Goal: Task Accomplishment & Management: Manage account settings

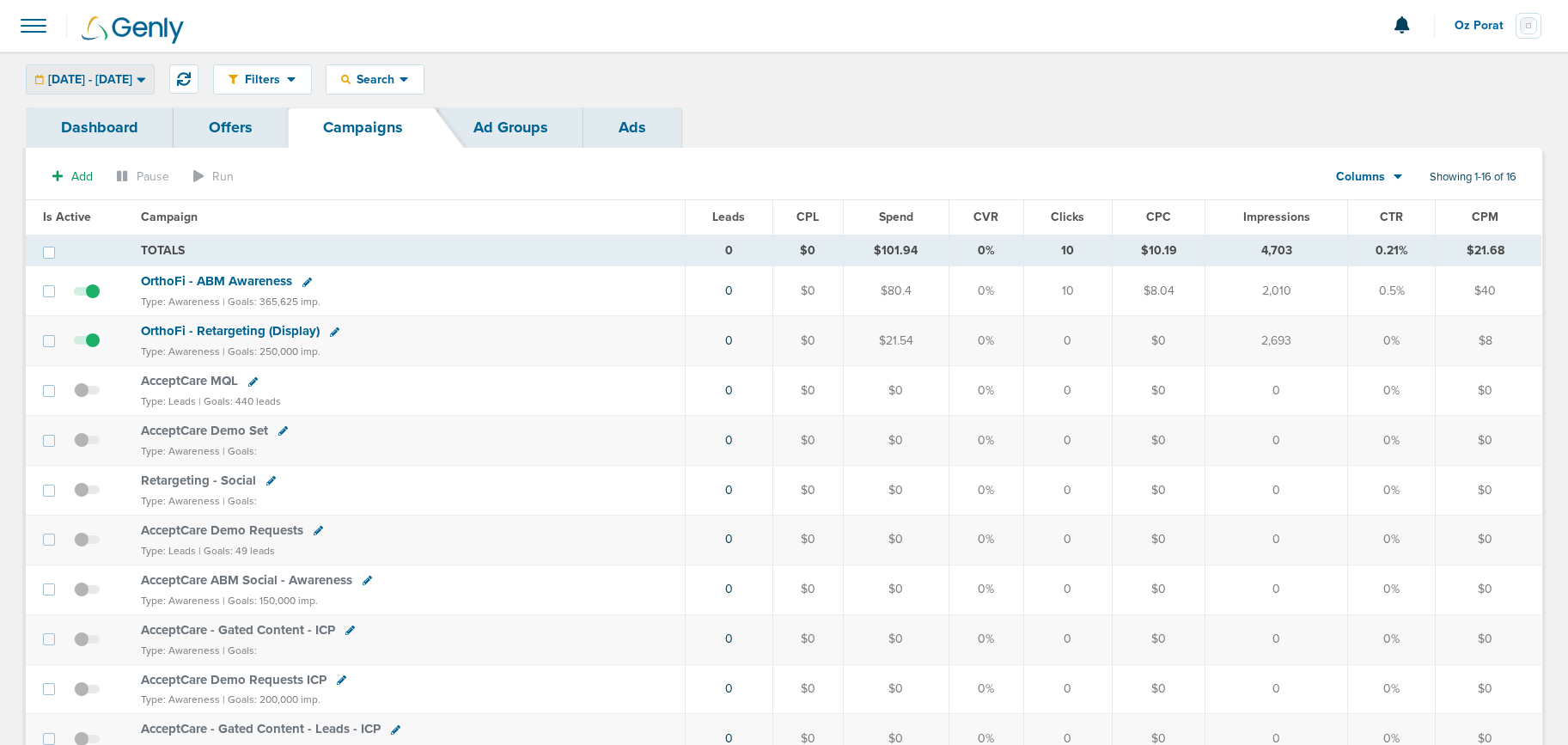
click at [140, 66] on div "[DATE] - [DATE]" at bounding box center [90, 80] width 127 height 29
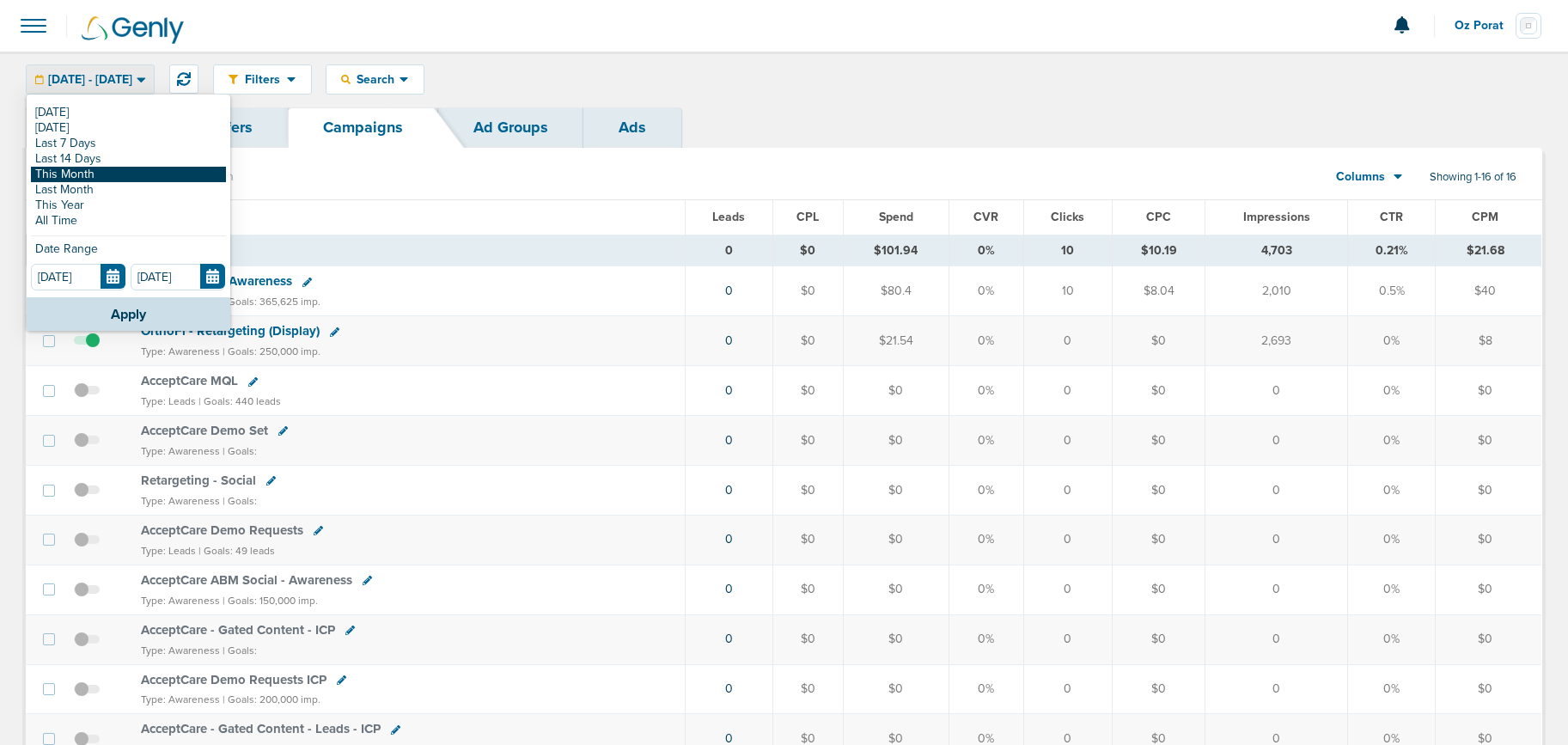
click at [116, 168] on link "This Month" at bounding box center [128, 174] width 195 height 15
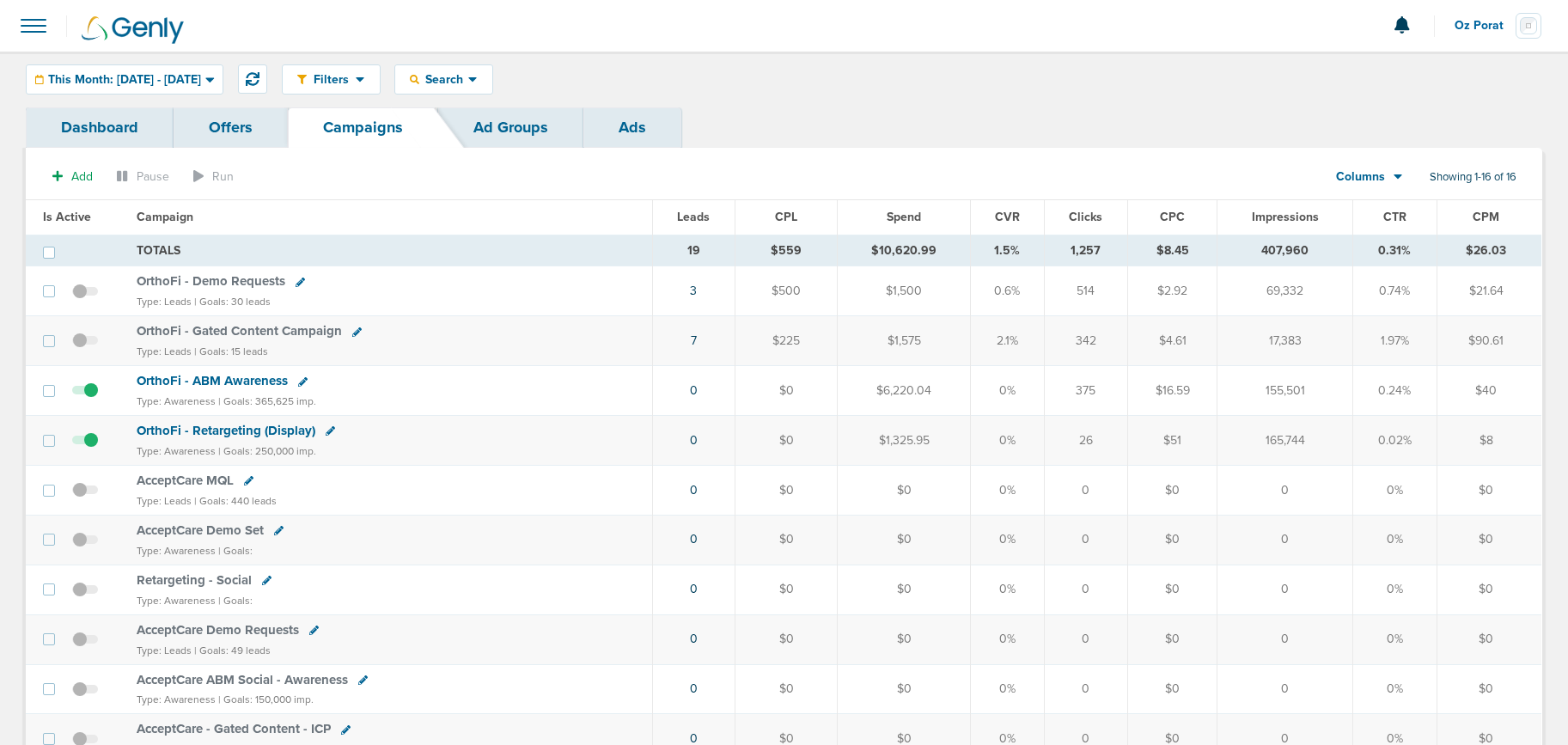
click at [234, 279] on span "OrthoFi - Demo Requests" at bounding box center [211, 281] width 149 height 15
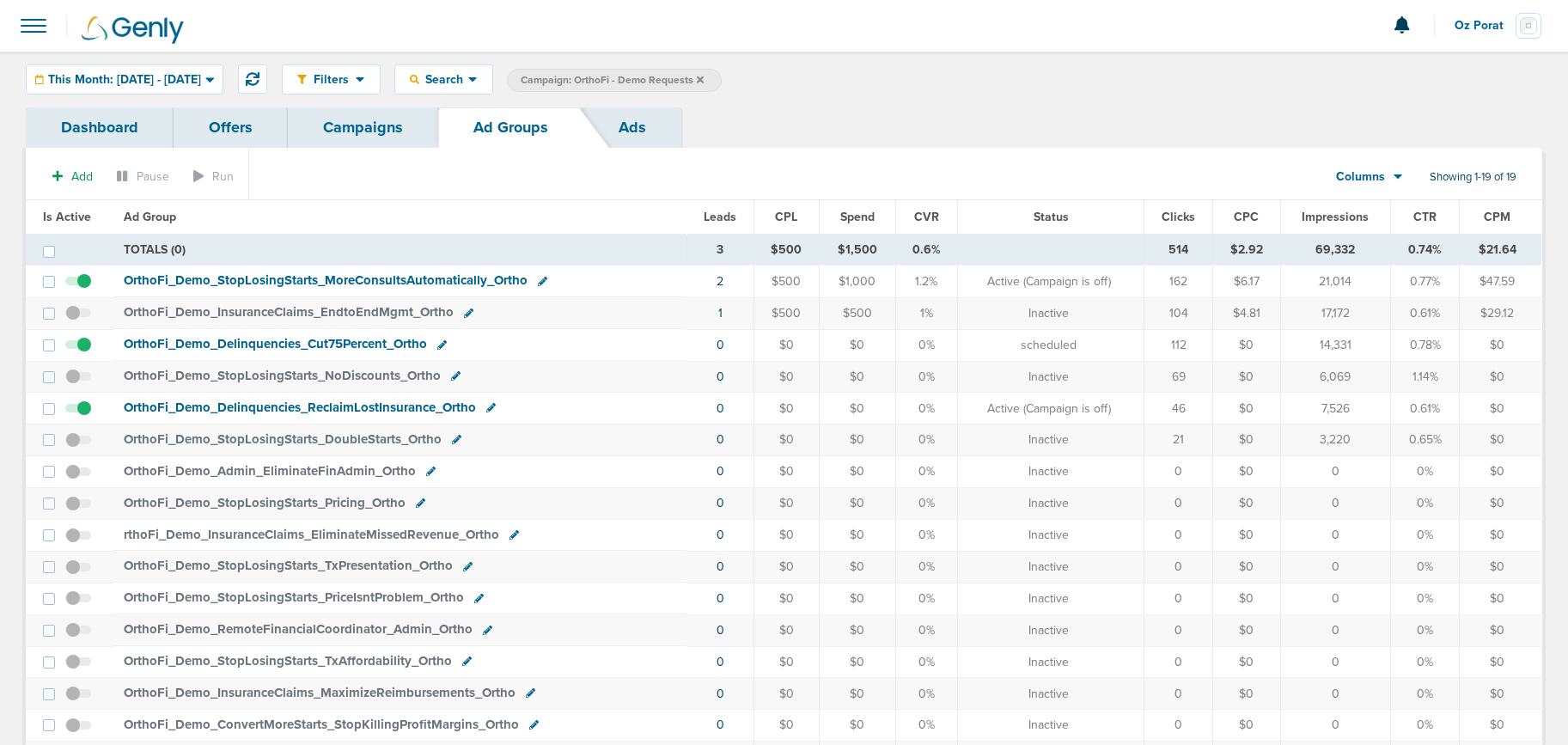
click at [331, 142] on link "Campaigns" at bounding box center [362, 128] width 150 height 40
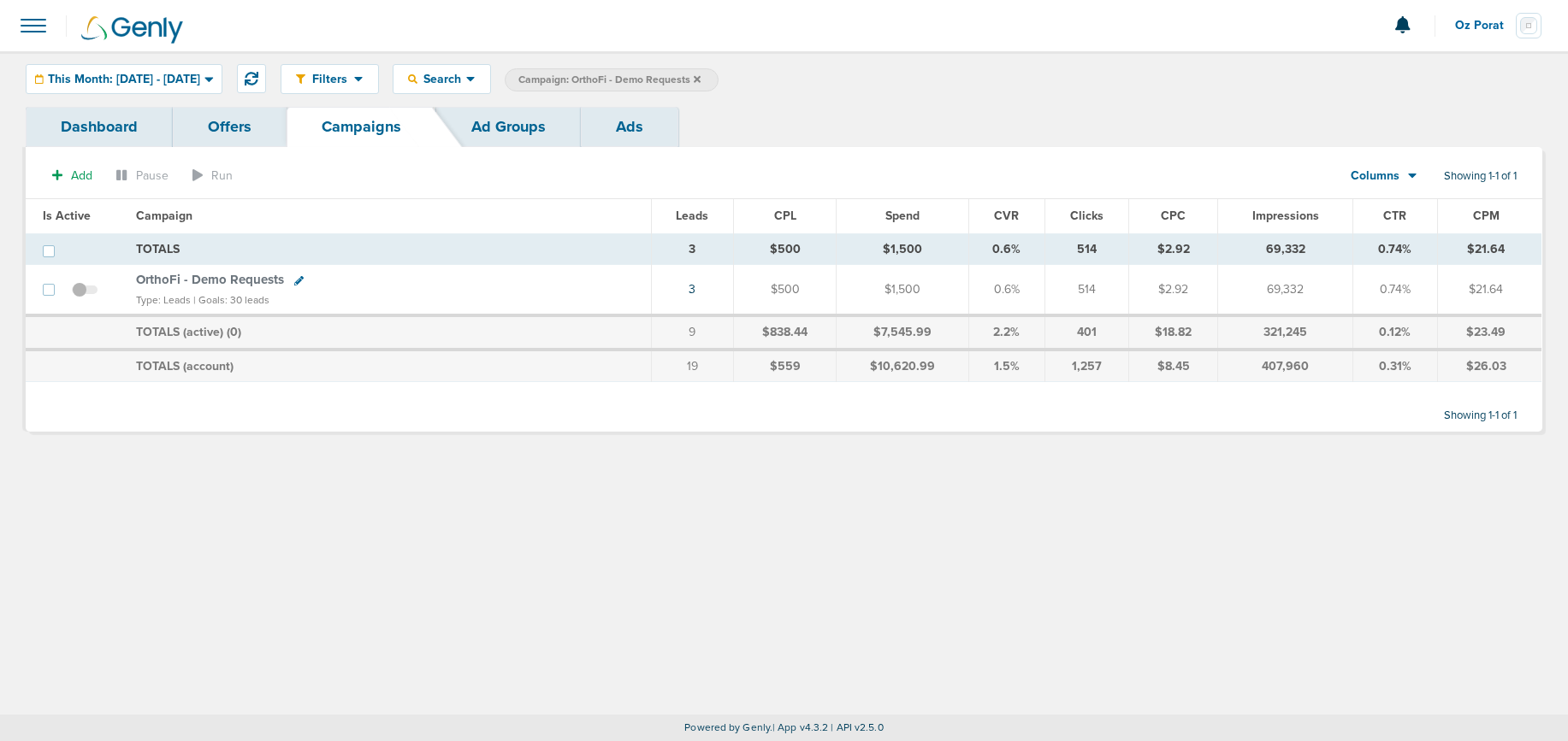
click at [718, 76] on label "Campaign: OrthoFi - Demo Requests" at bounding box center [610, 80] width 213 height 23
click at [700, 81] on icon at bounding box center [696, 78] width 7 height 7
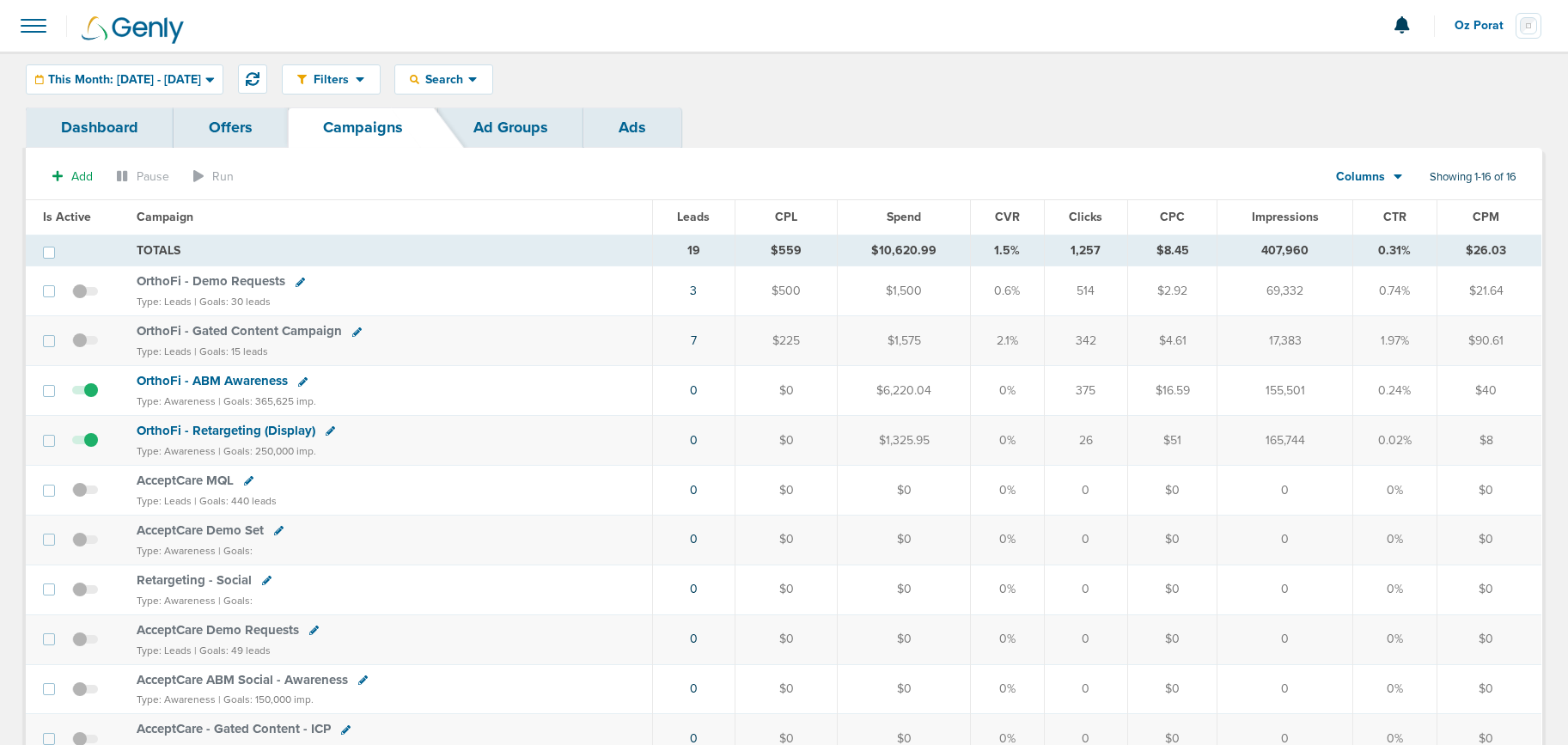
click at [215, 281] on span "OrthoFi - Demo Requests" at bounding box center [211, 281] width 149 height 15
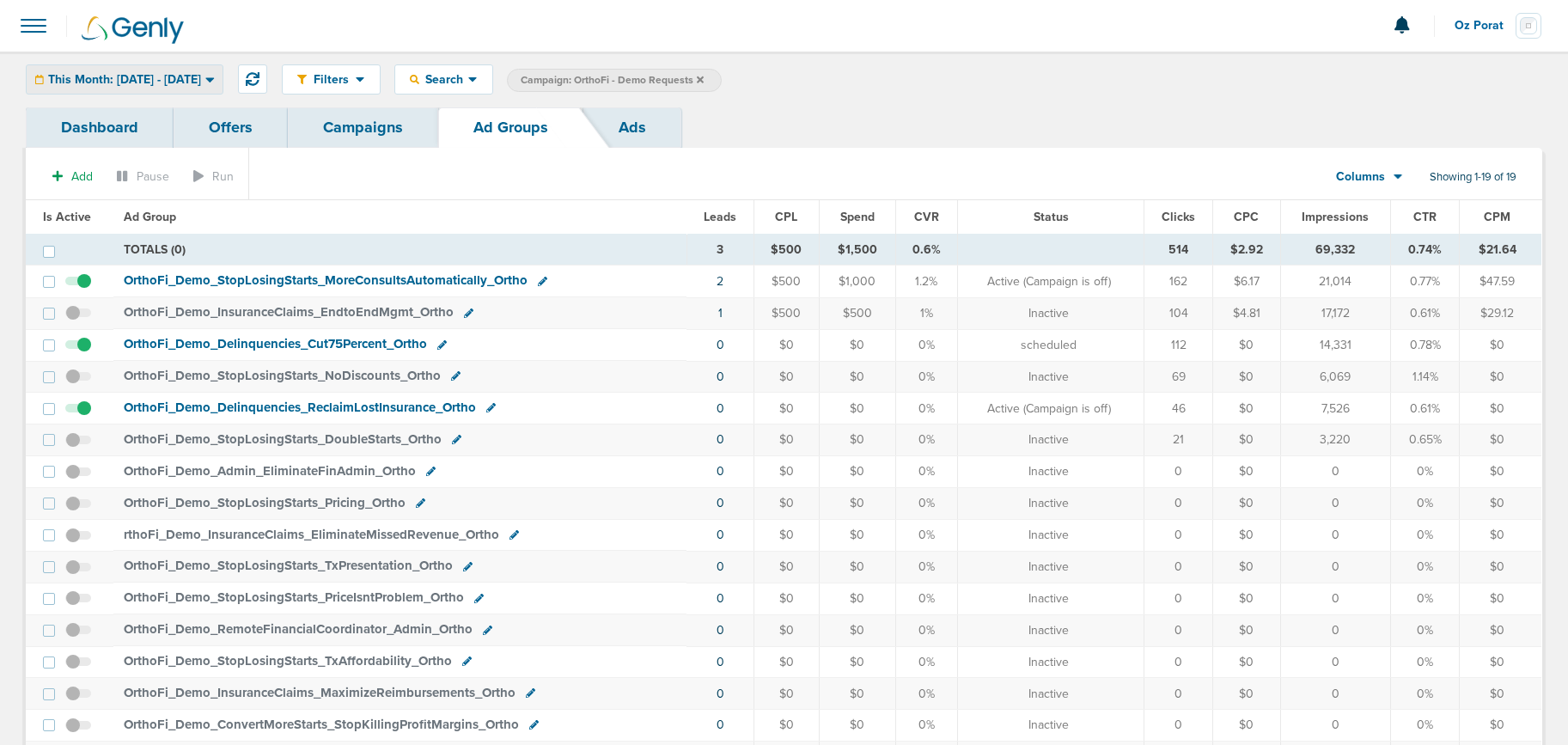
click at [178, 75] on span "This Month: [DATE] - [DATE]" at bounding box center [124, 80] width 153 height 12
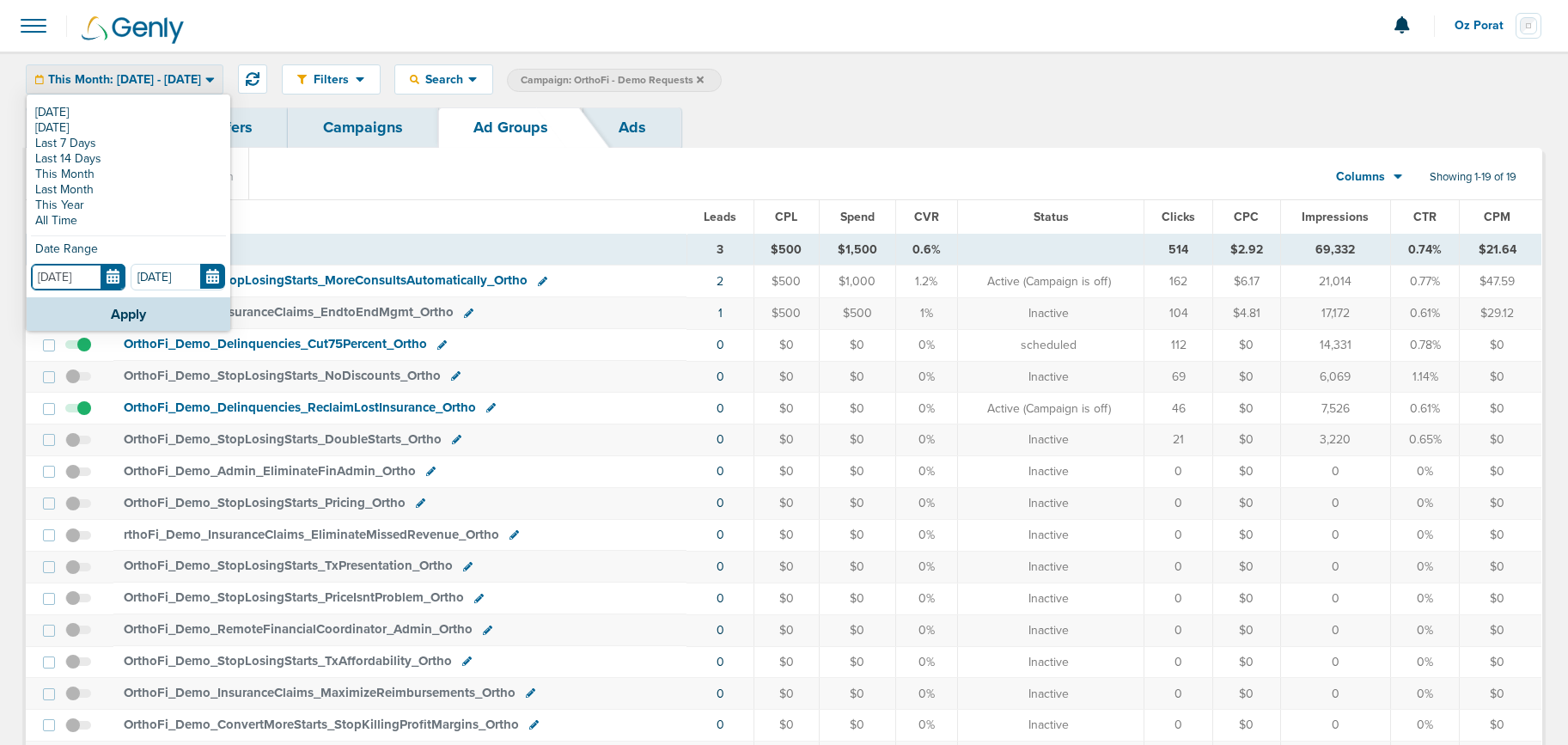
click at [110, 273] on input "[DATE]" at bounding box center [78, 277] width 94 height 27
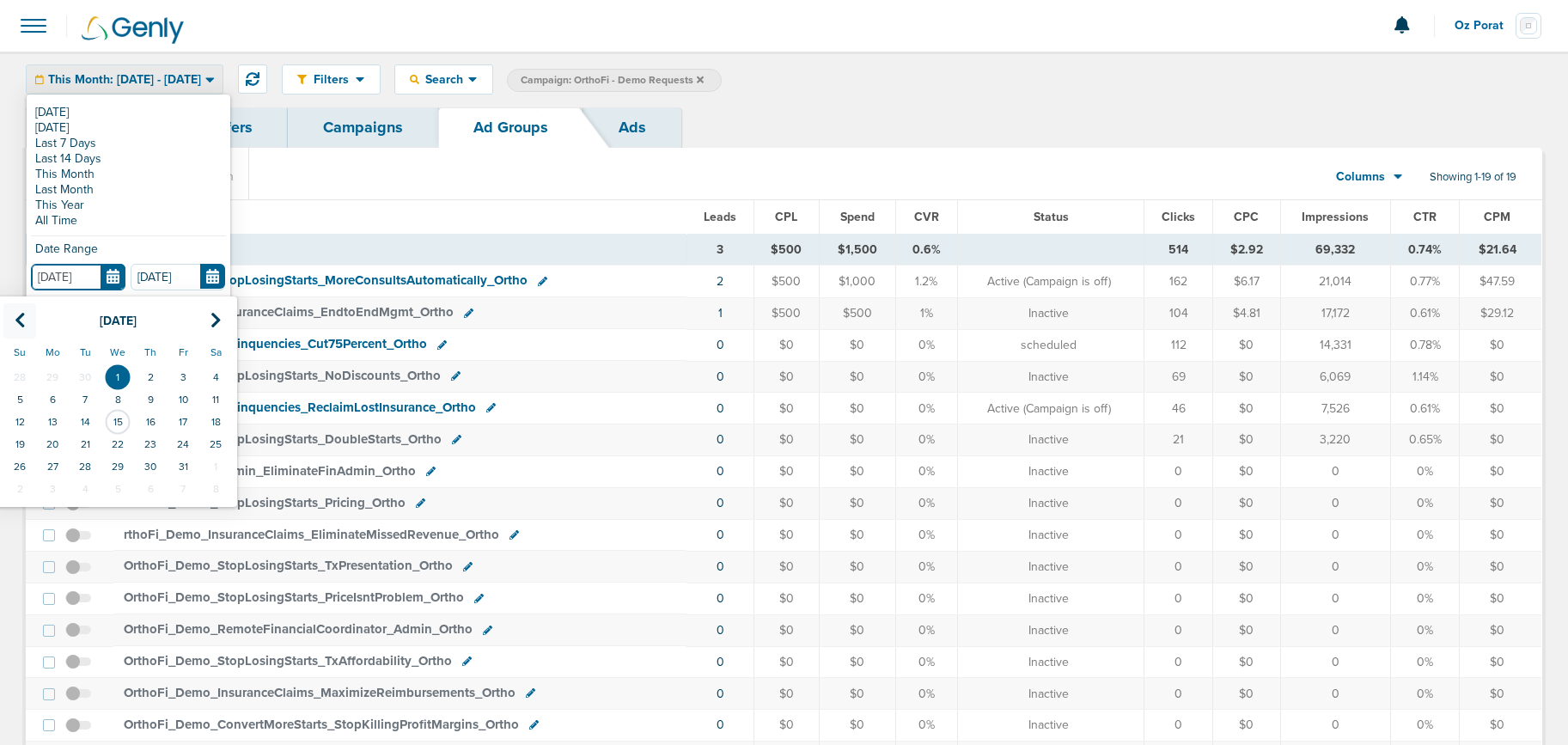
click at [23, 320] on icon at bounding box center [20, 321] width 12 height 17
click at [52, 376] on td "1" at bounding box center [53, 377] width 33 height 22
type input "[DATE]"
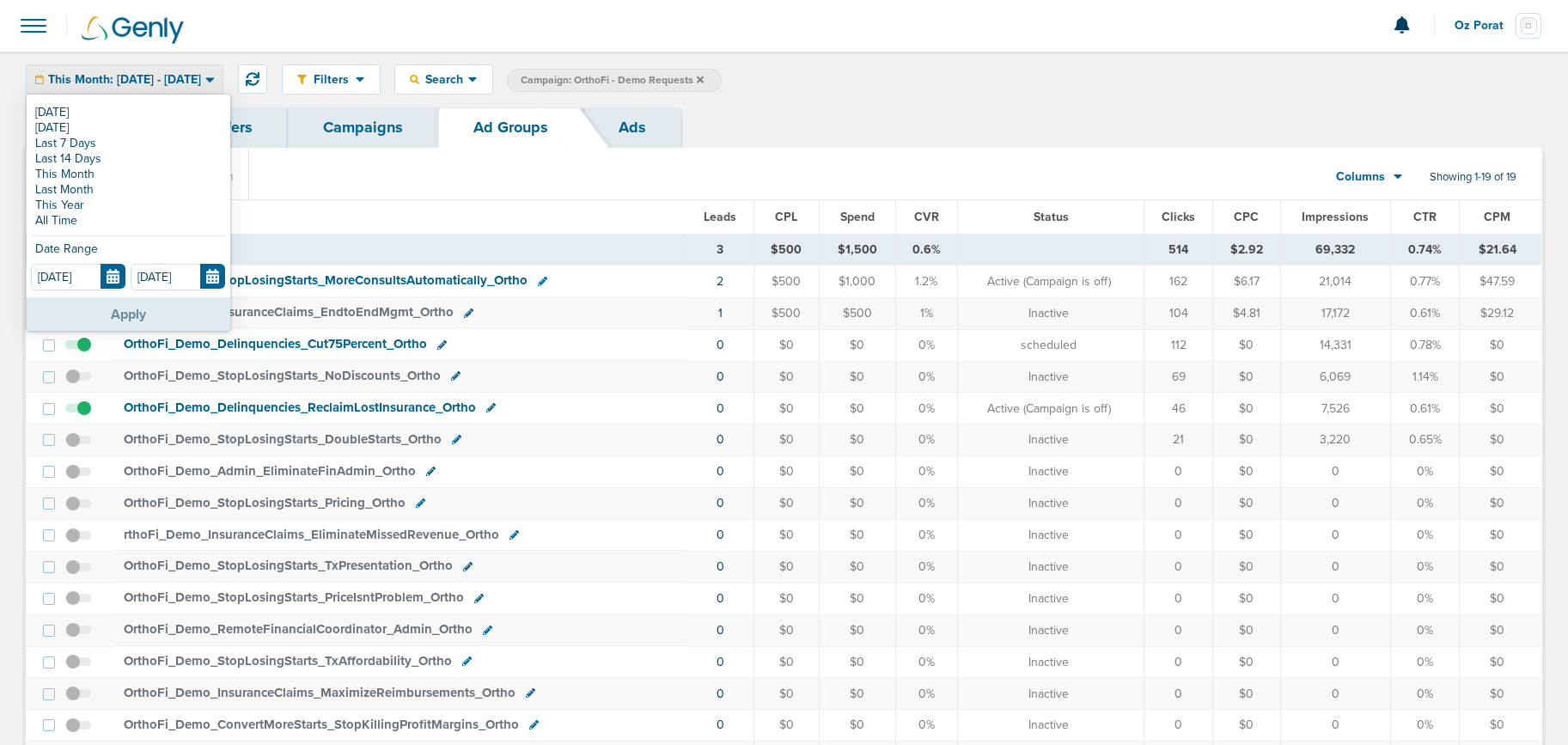
click at [117, 320] on button "Apply" at bounding box center [129, 313] width 204 height 34
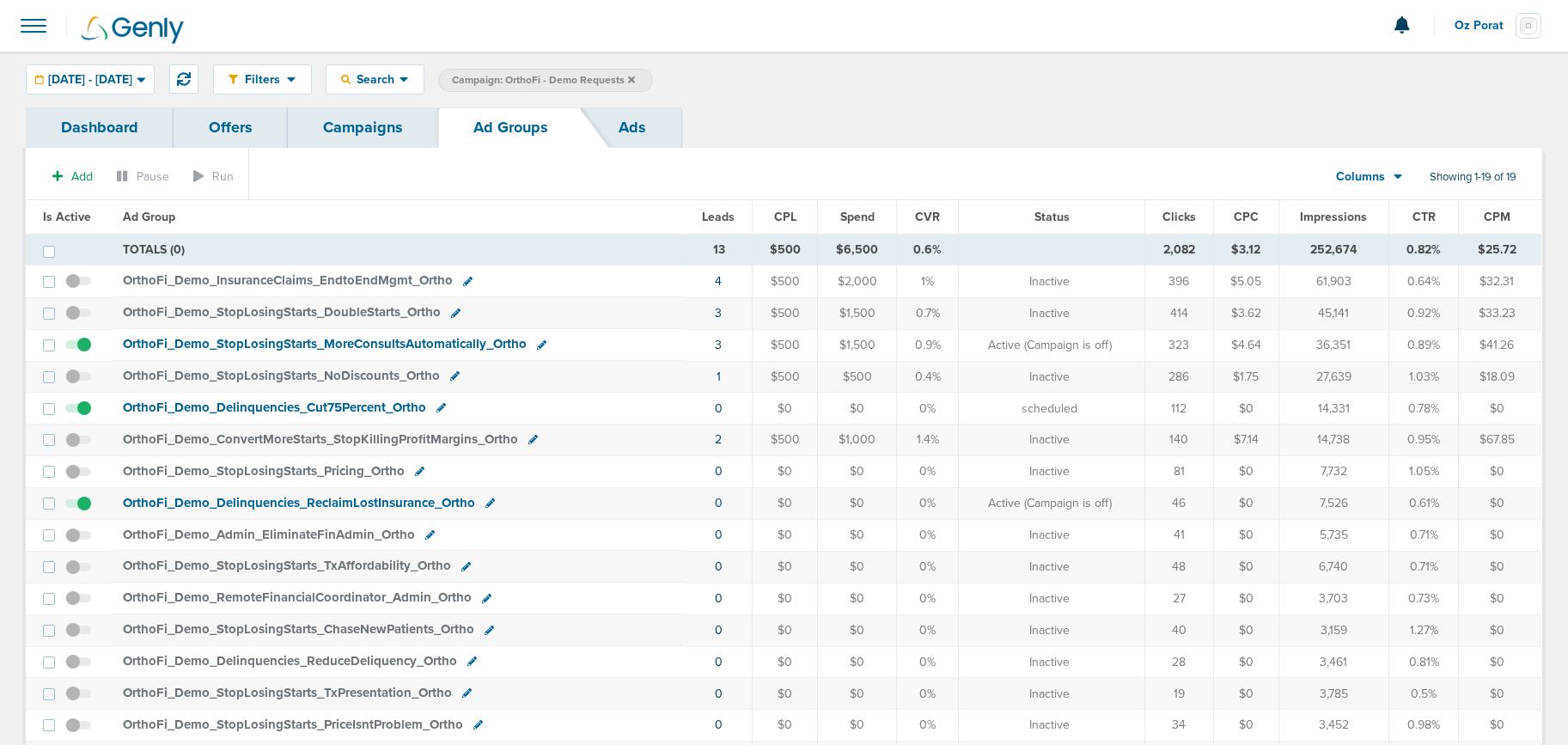
click at [643, 126] on link "Ads" at bounding box center [633, 128] width 98 height 40
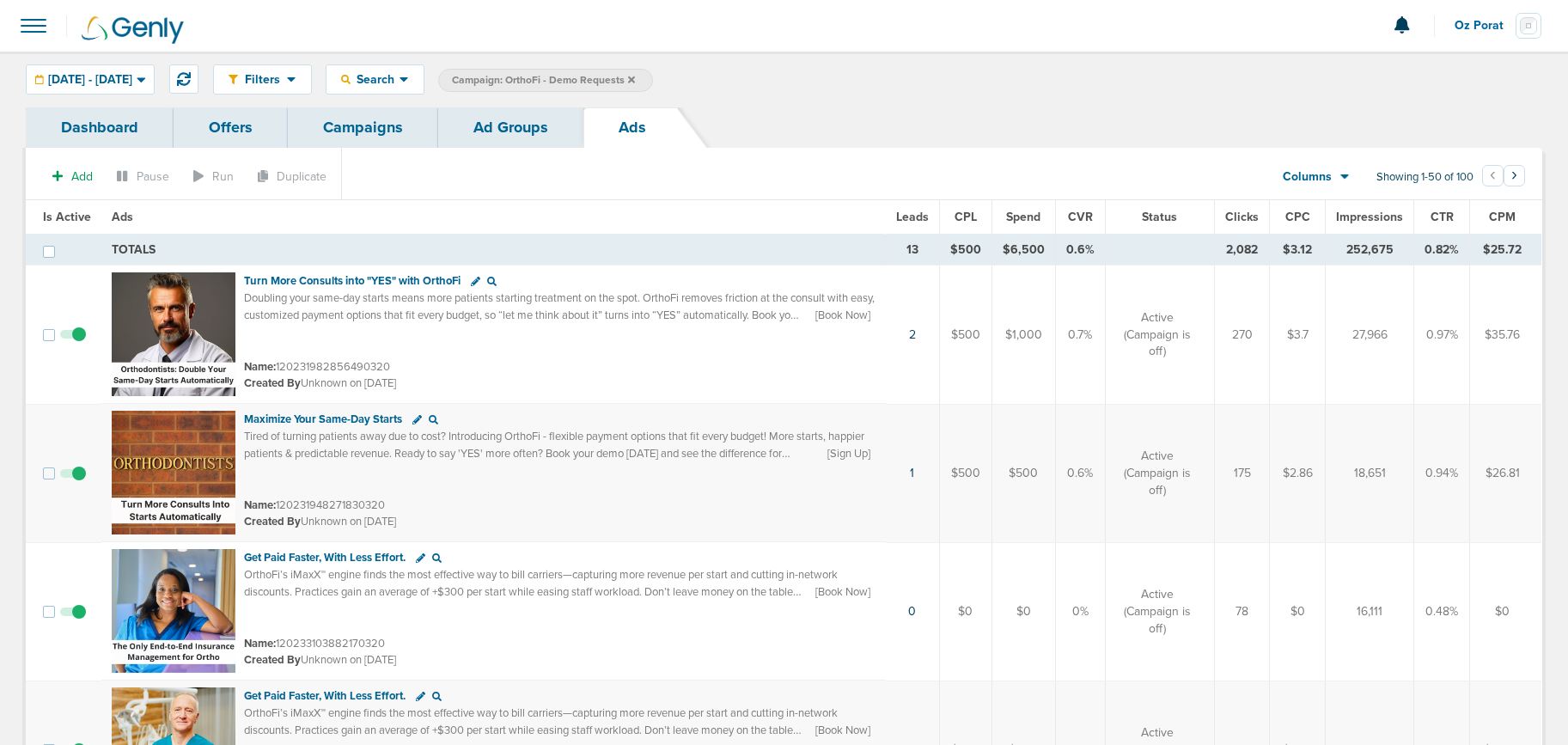
click at [498, 128] on link "Ad Groups" at bounding box center [510, 128] width 145 height 40
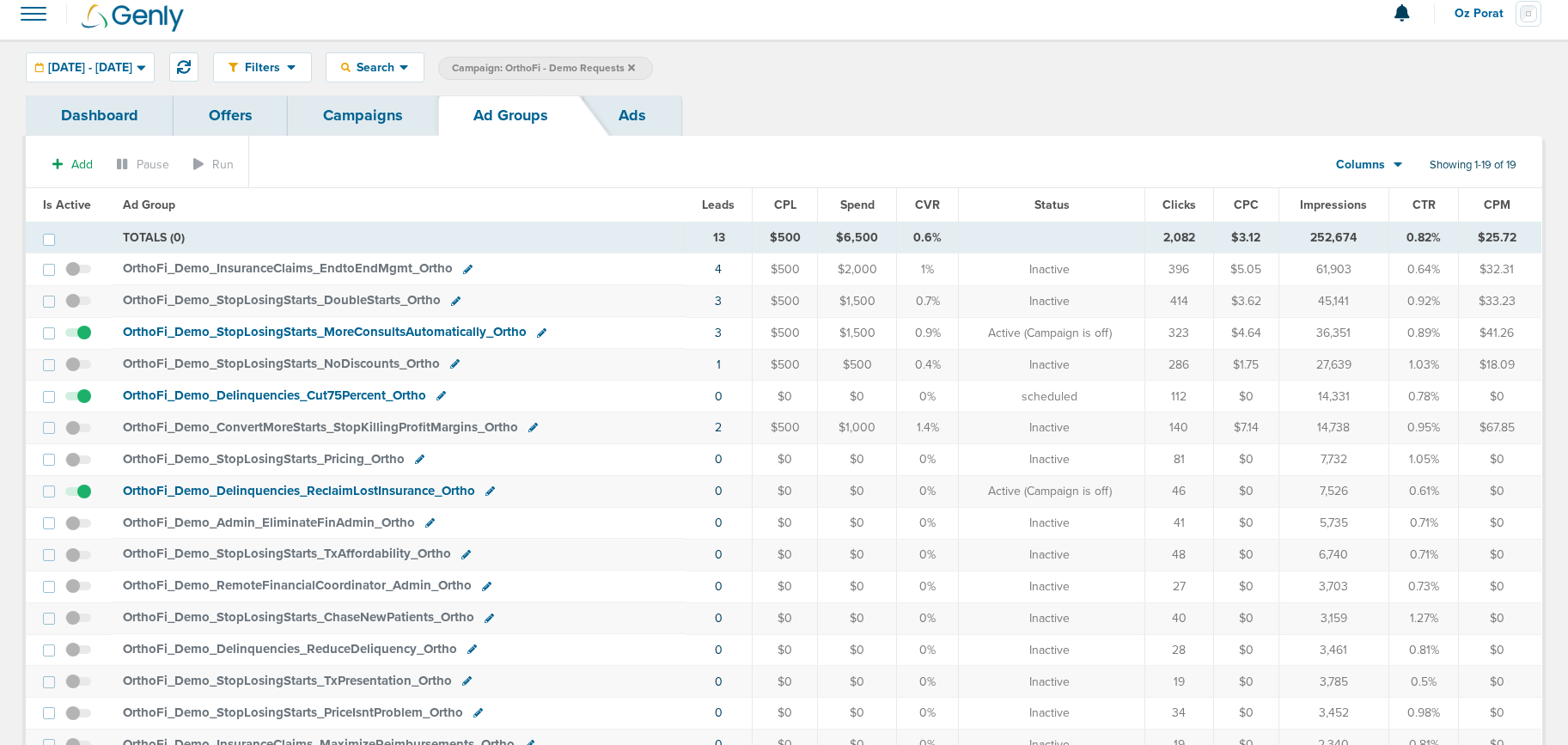
scroll to position [13, 0]
click at [336, 487] on span "OrthoFi_ Demo_ Delinquencies_ ReclaimLostInsurance_ Ortho" at bounding box center [299, 489] width 353 height 15
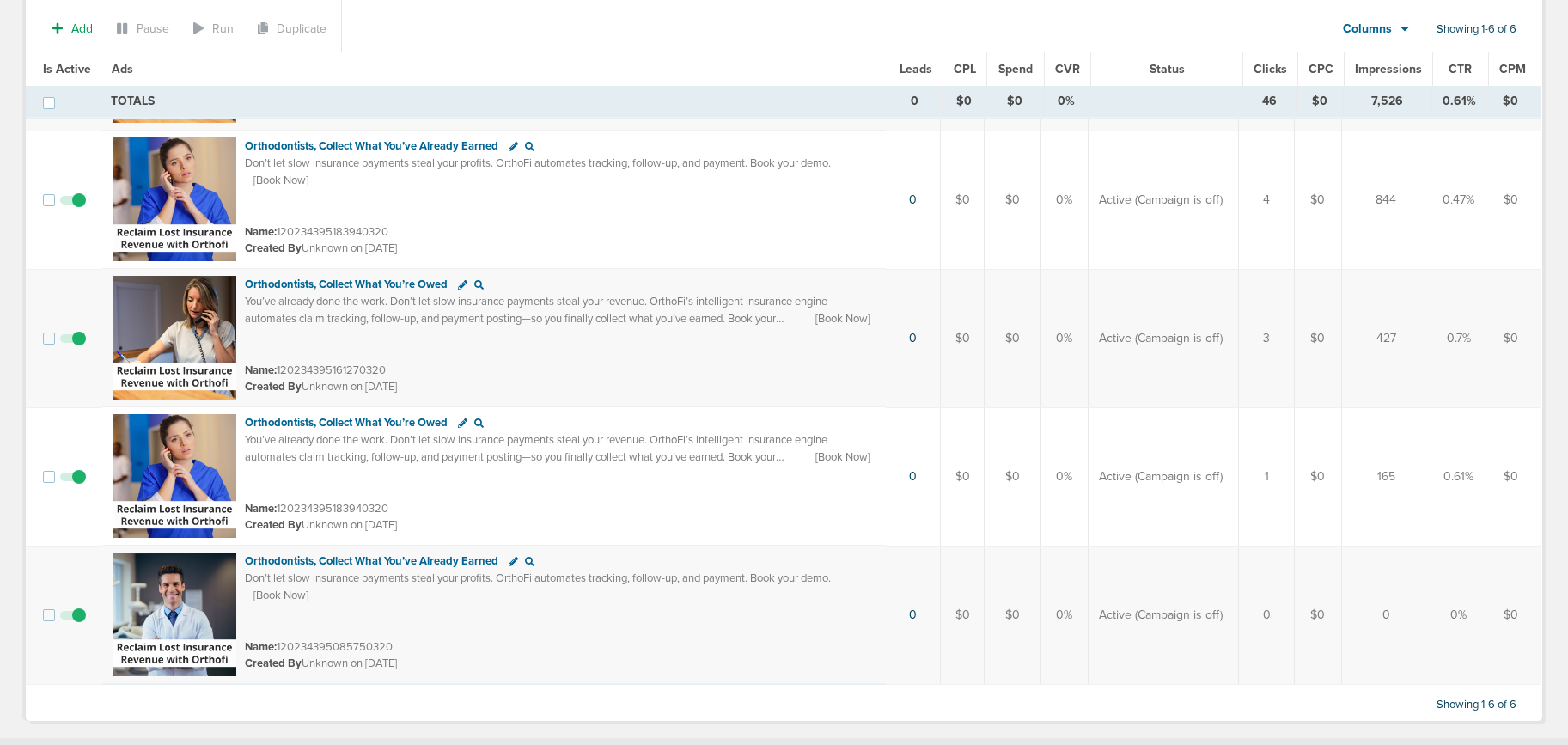
scroll to position [435, 0]
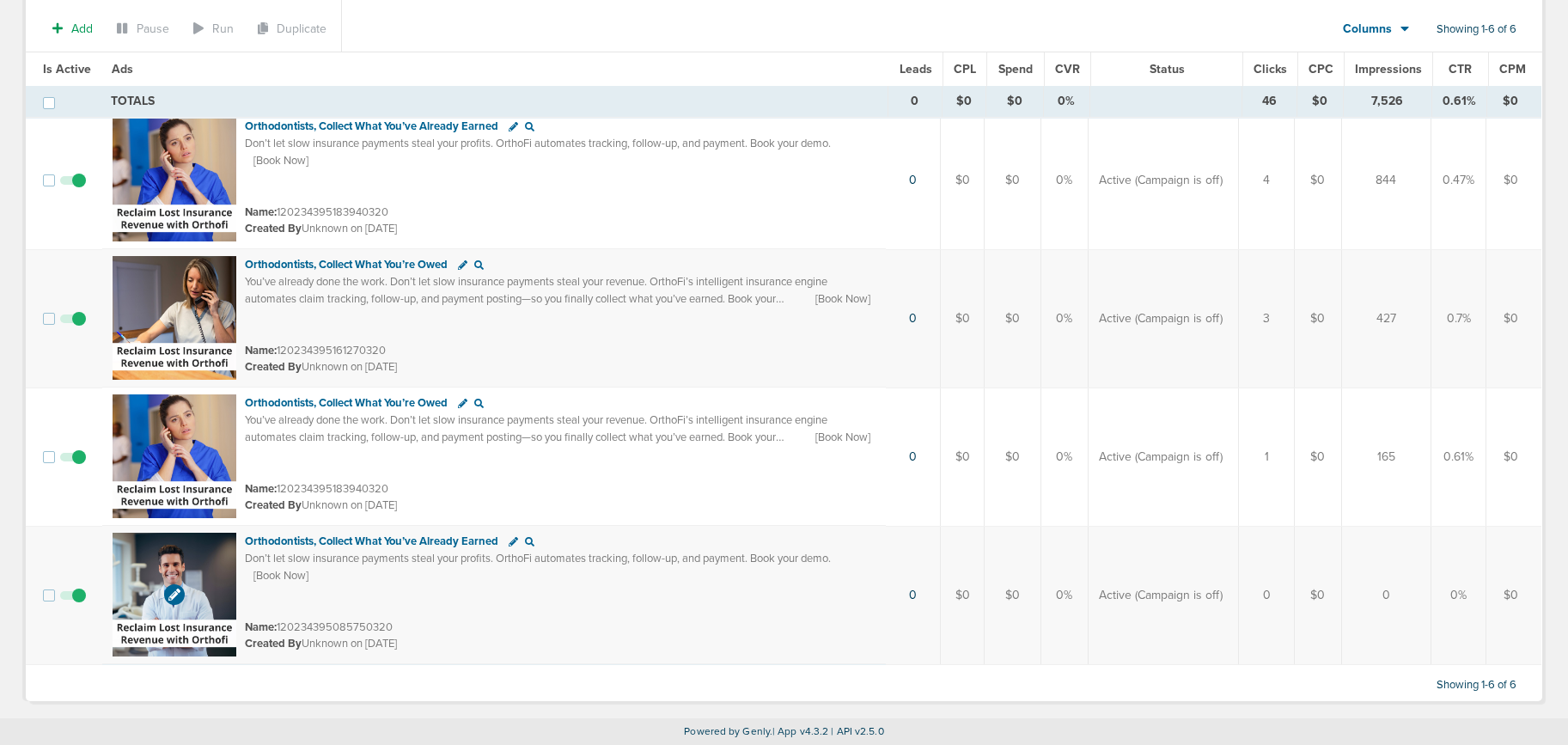
click at [210, 556] on img at bounding box center [174, 594] width 124 height 124
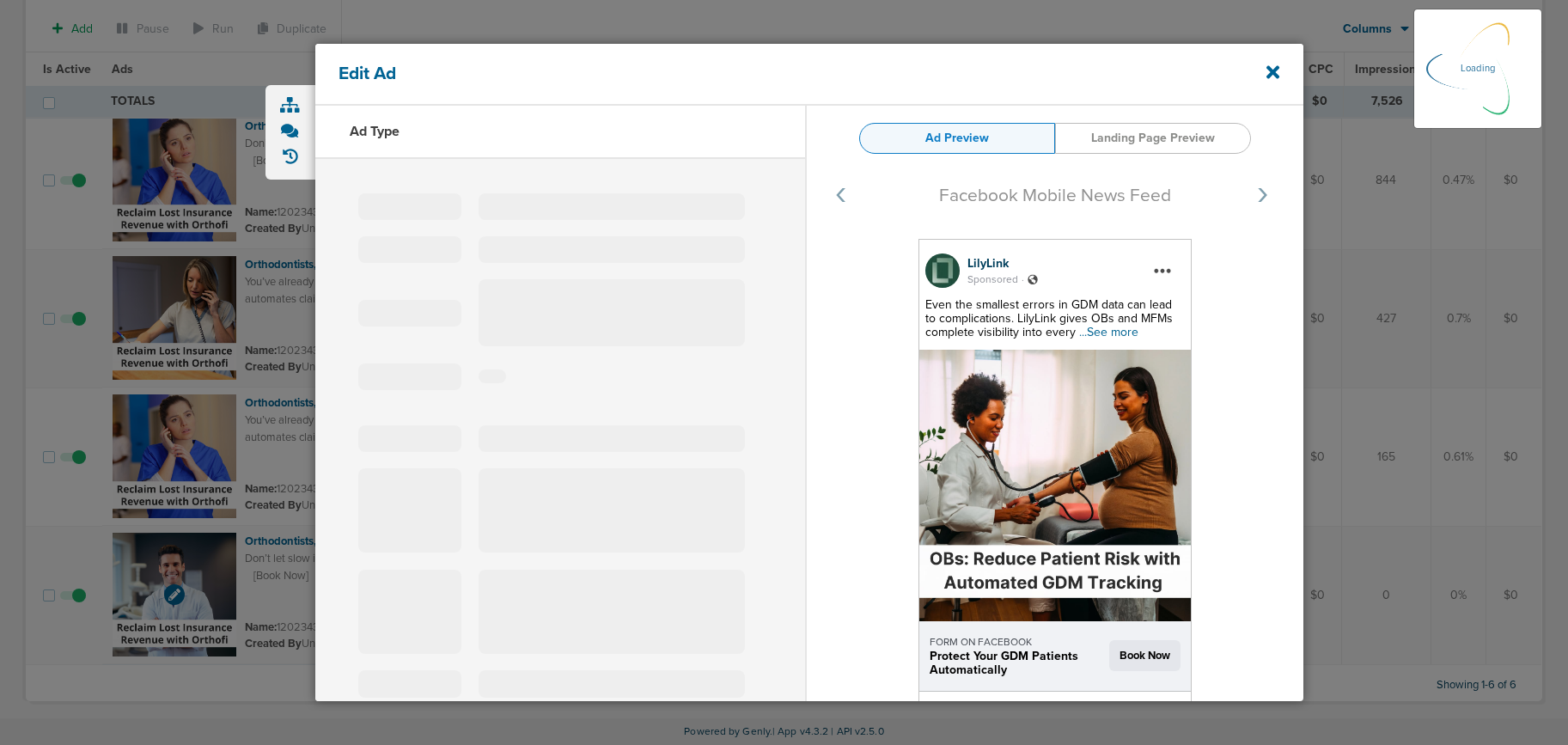
select select "learn_more"
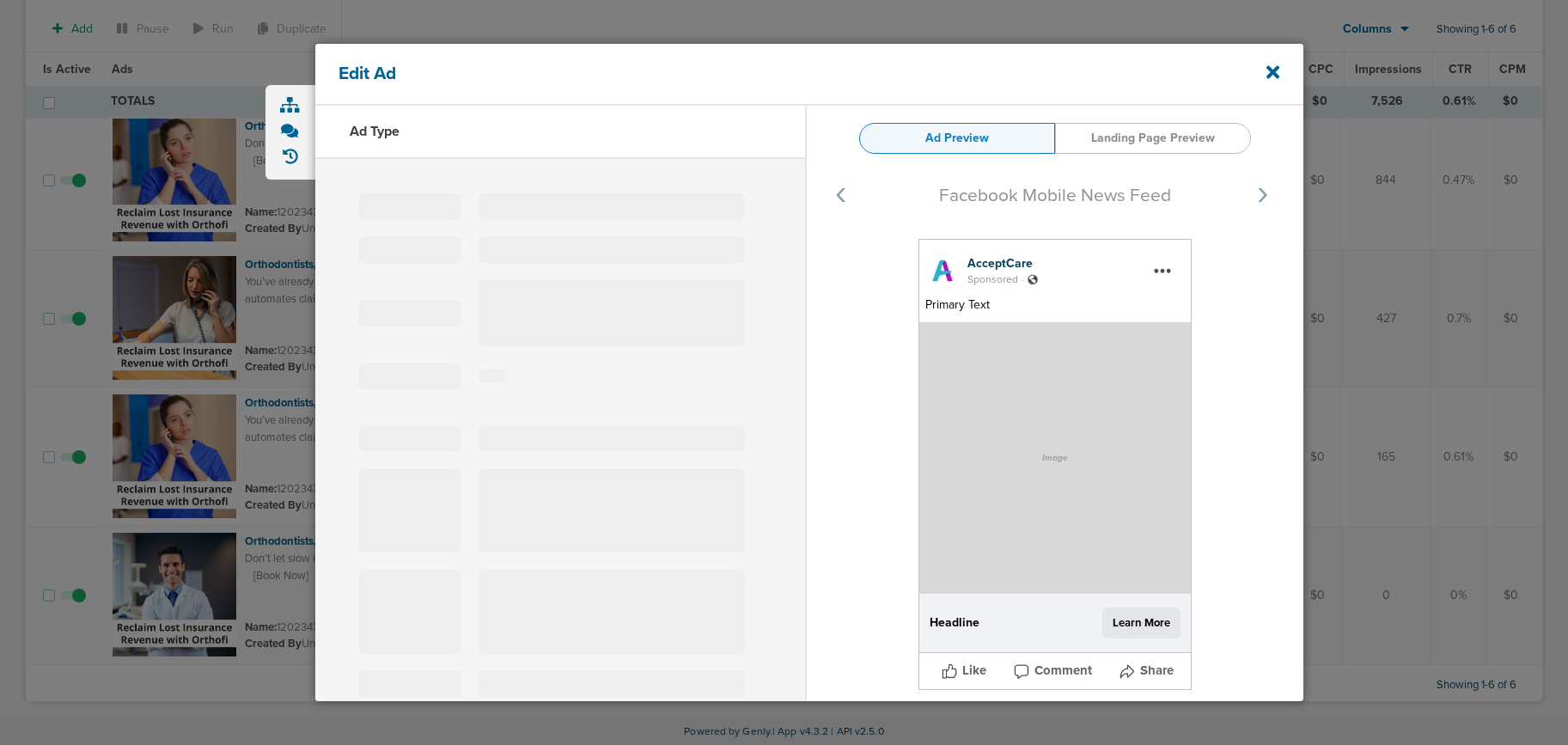
type input "120234395085750320"
type input "Orthodontists, Collect What You’ve Already Earned"
type textarea "Don’t let slow insurance payments steal your profits. OrthoFi automates trackin…"
select select "book_travel"
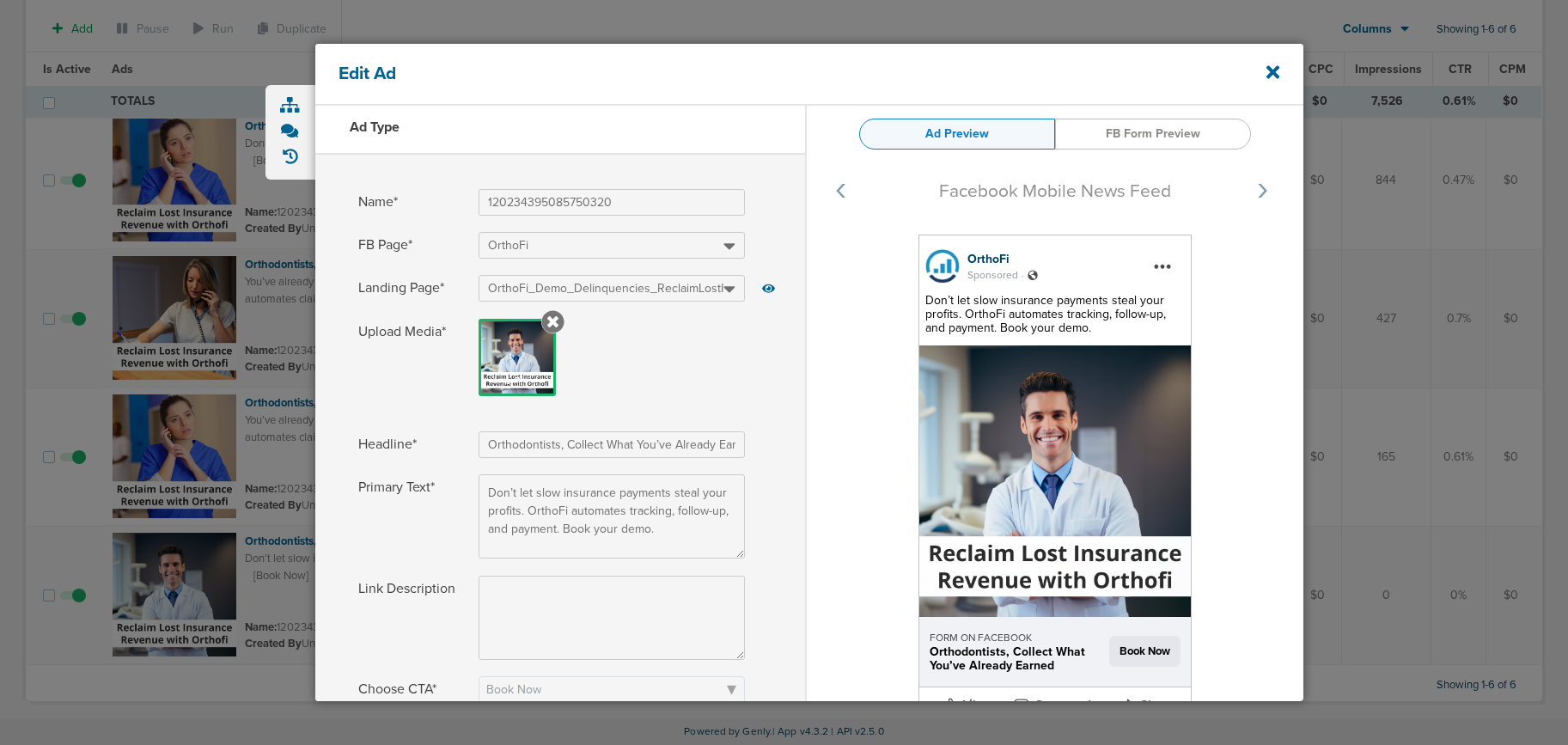
scroll to position [11, 0]
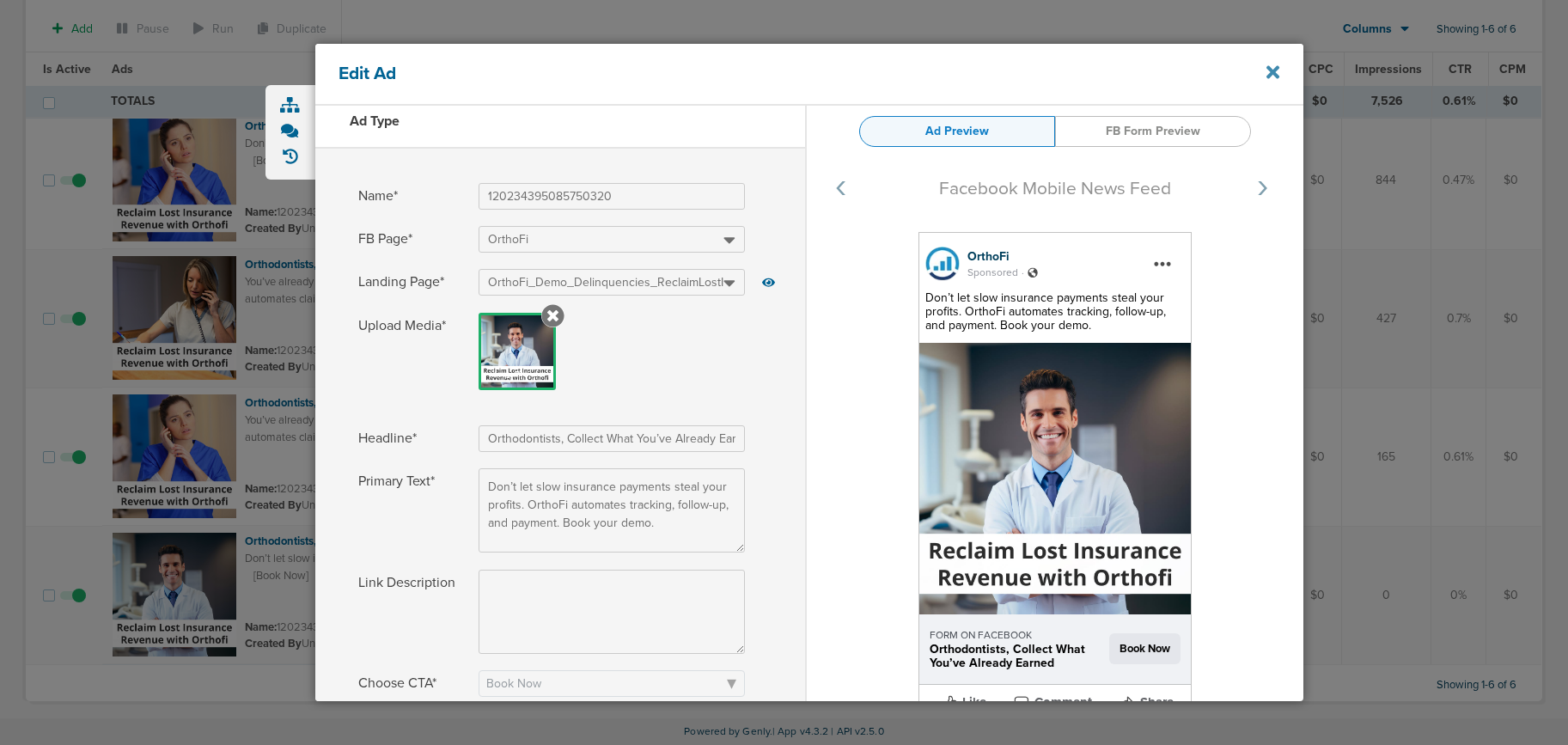
click at [1274, 69] on icon at bounding box center [1273, 72] width 12 height 19
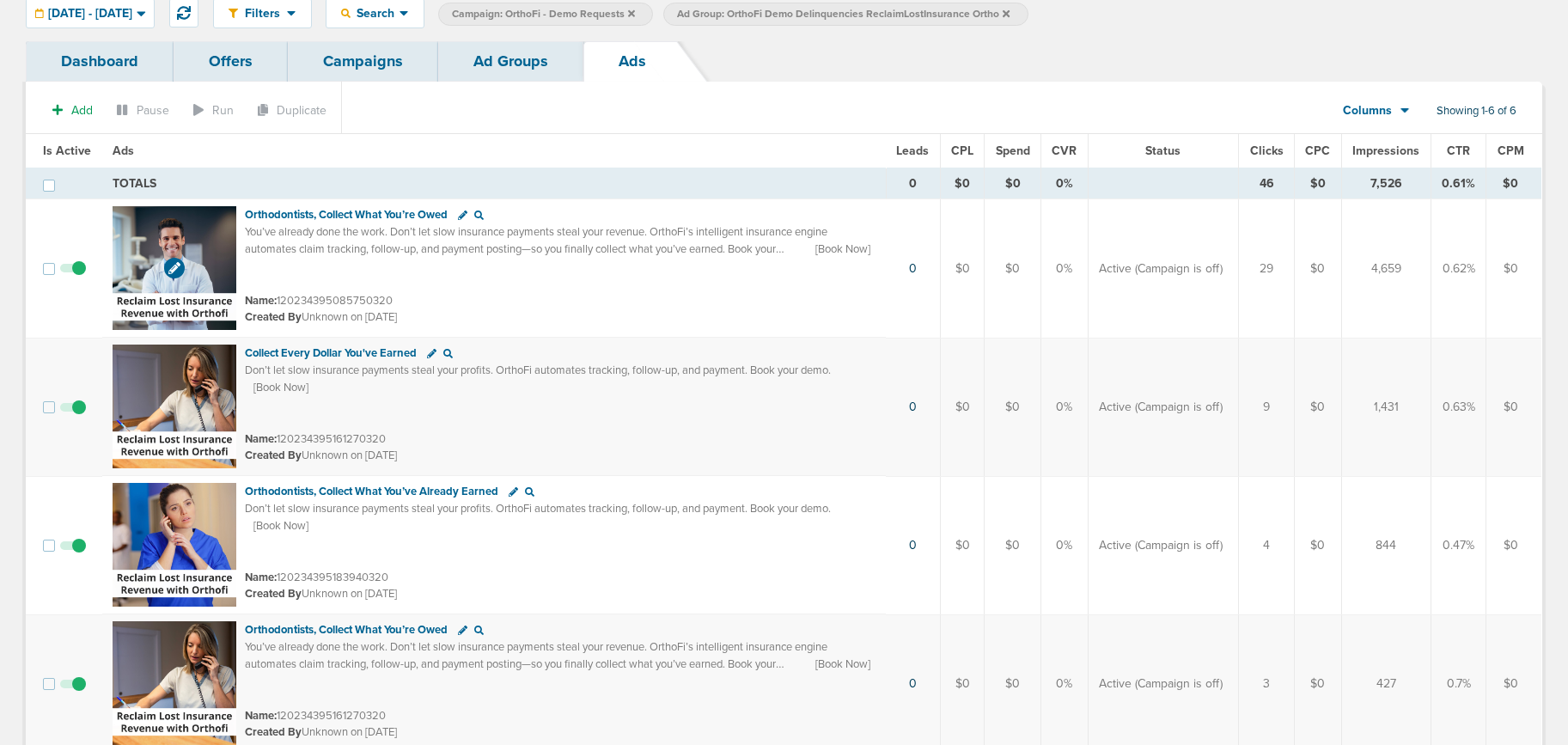
scroll to position [68, 0]
click at [208, 236] on img at bounding box center [174, 266] width 124 height 124
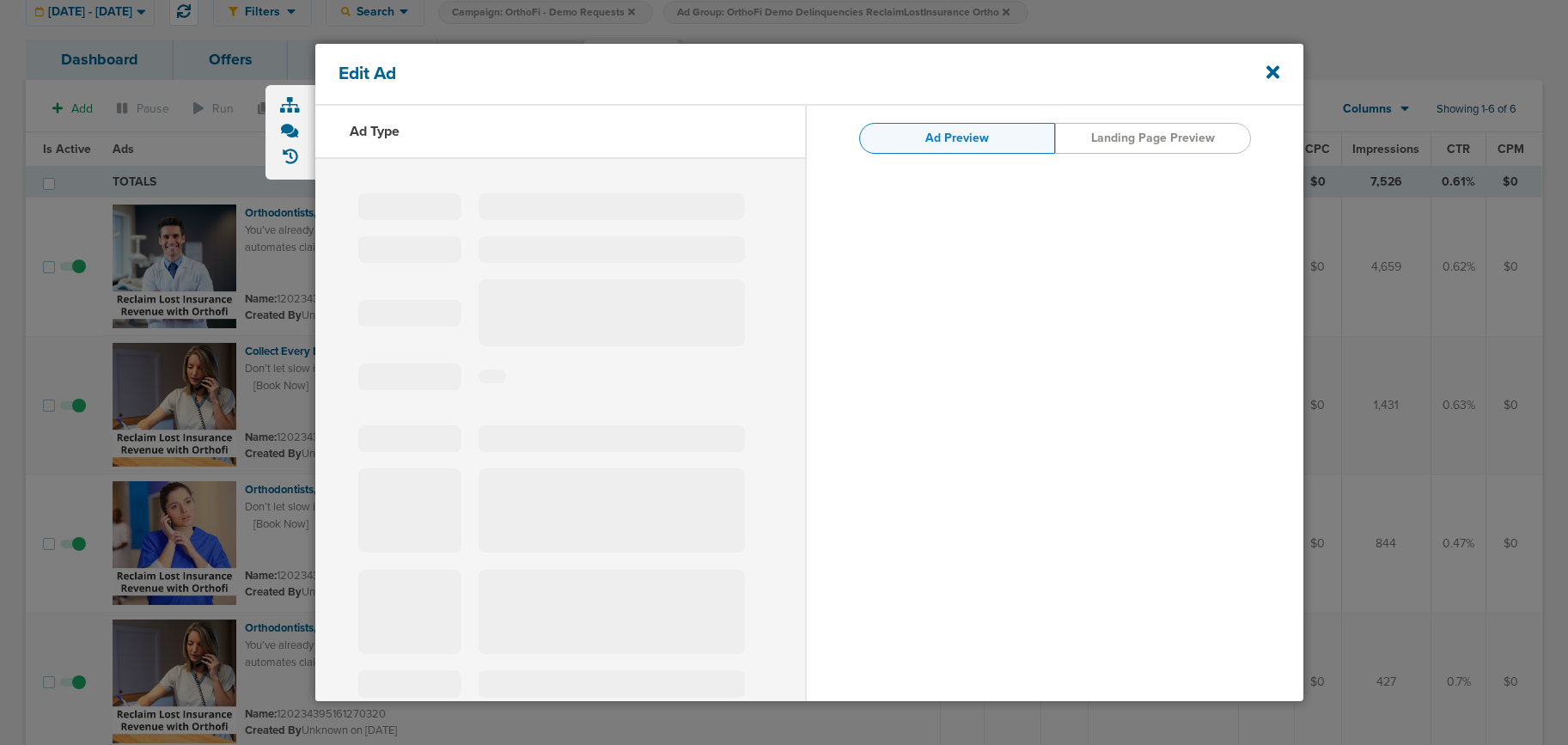
select select "learn_more"
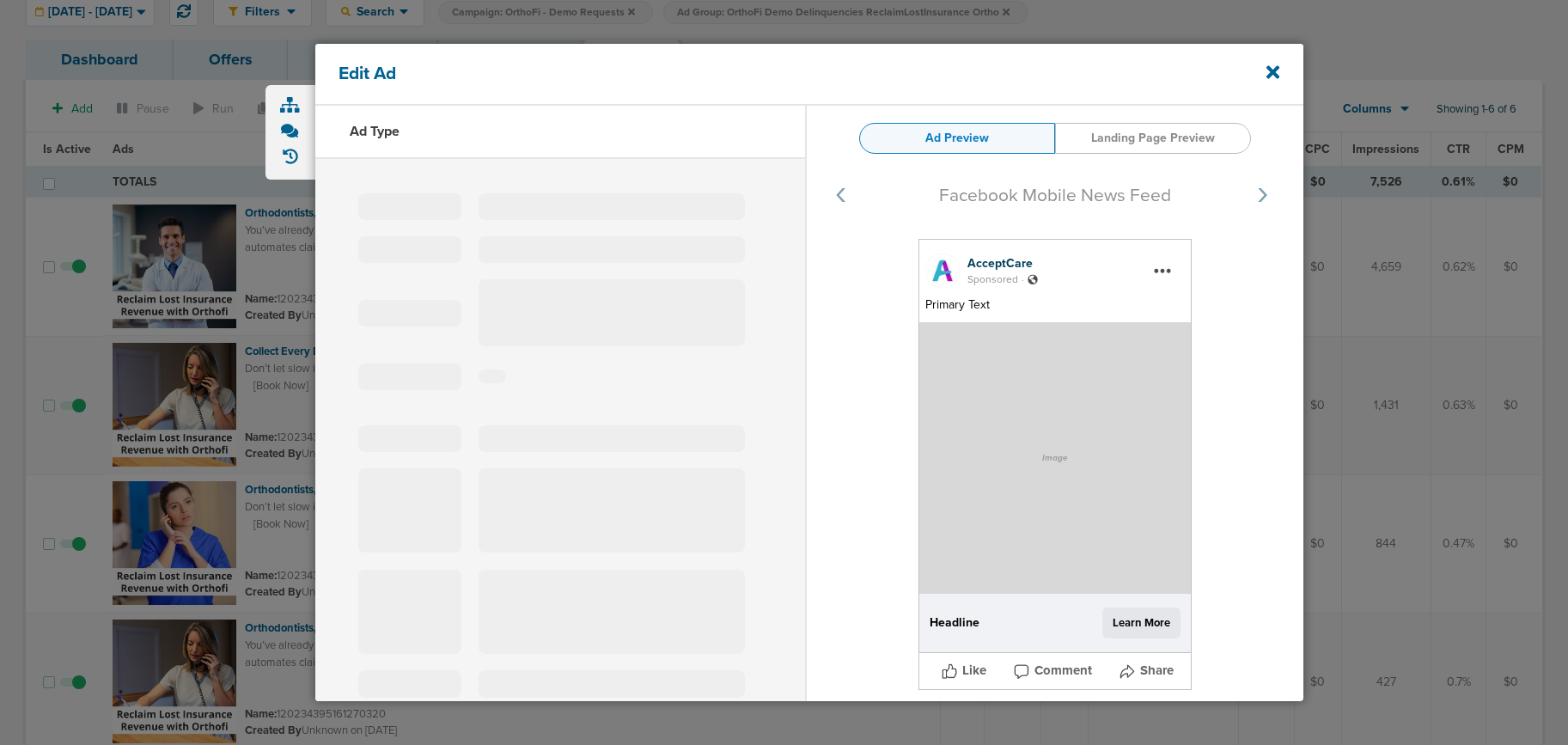
type input "120234395085750320"
type input "Orthodontists, Collect What You’re Owed"
type textarea "You’ve already done the work. Don’t let slow insurance payments steal your reve…"
select select "book_travel"
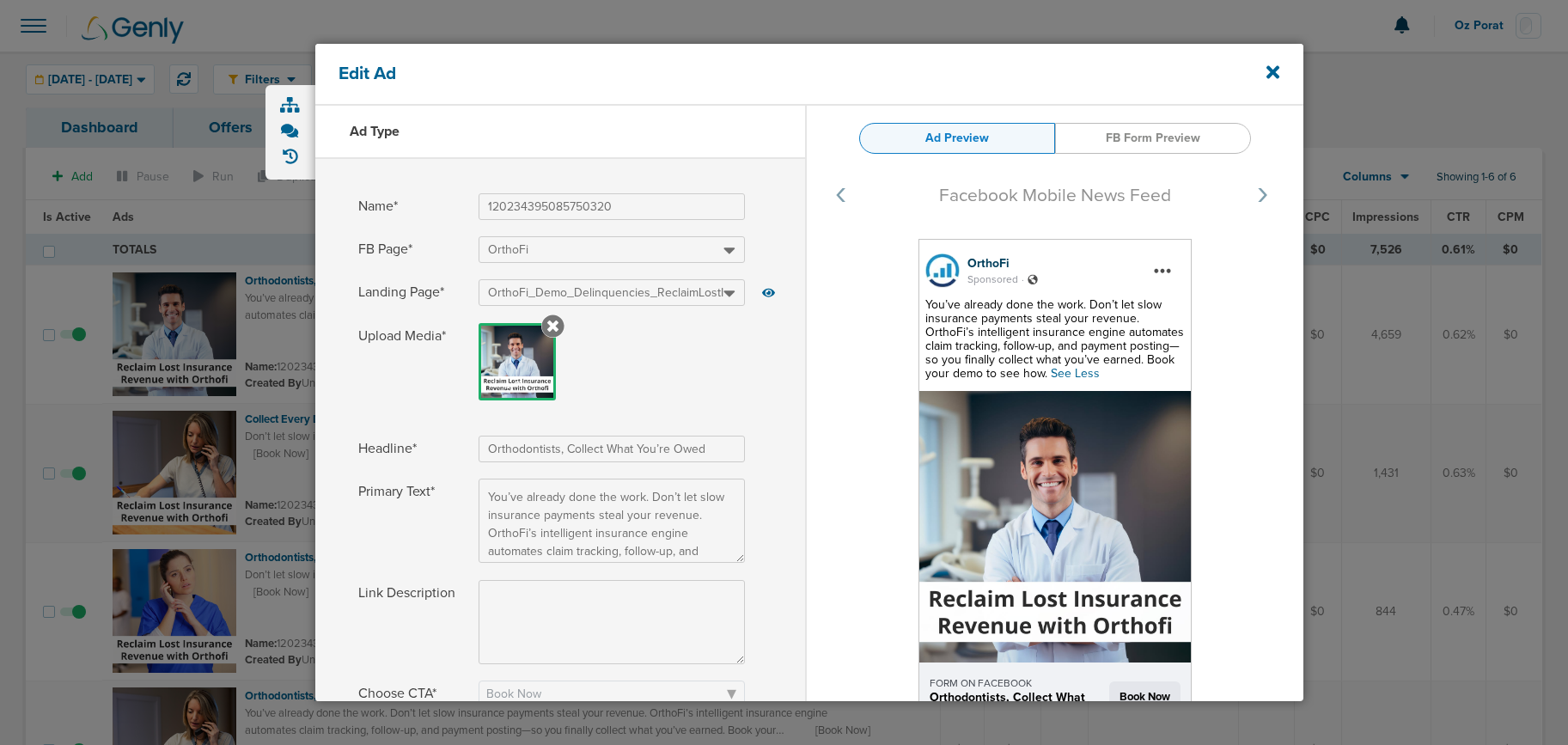
select select "book_travel"
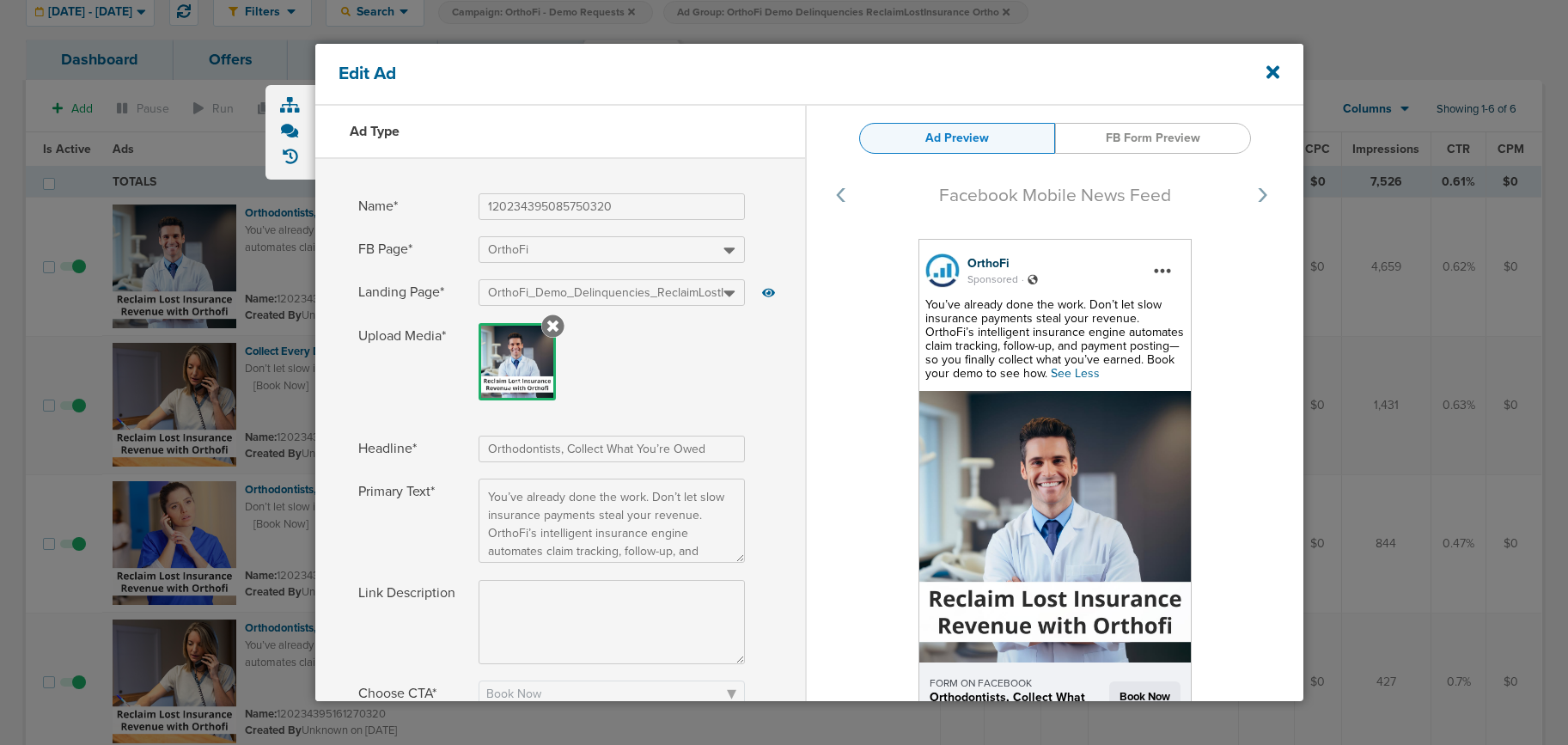
scroll to position [4, 0]
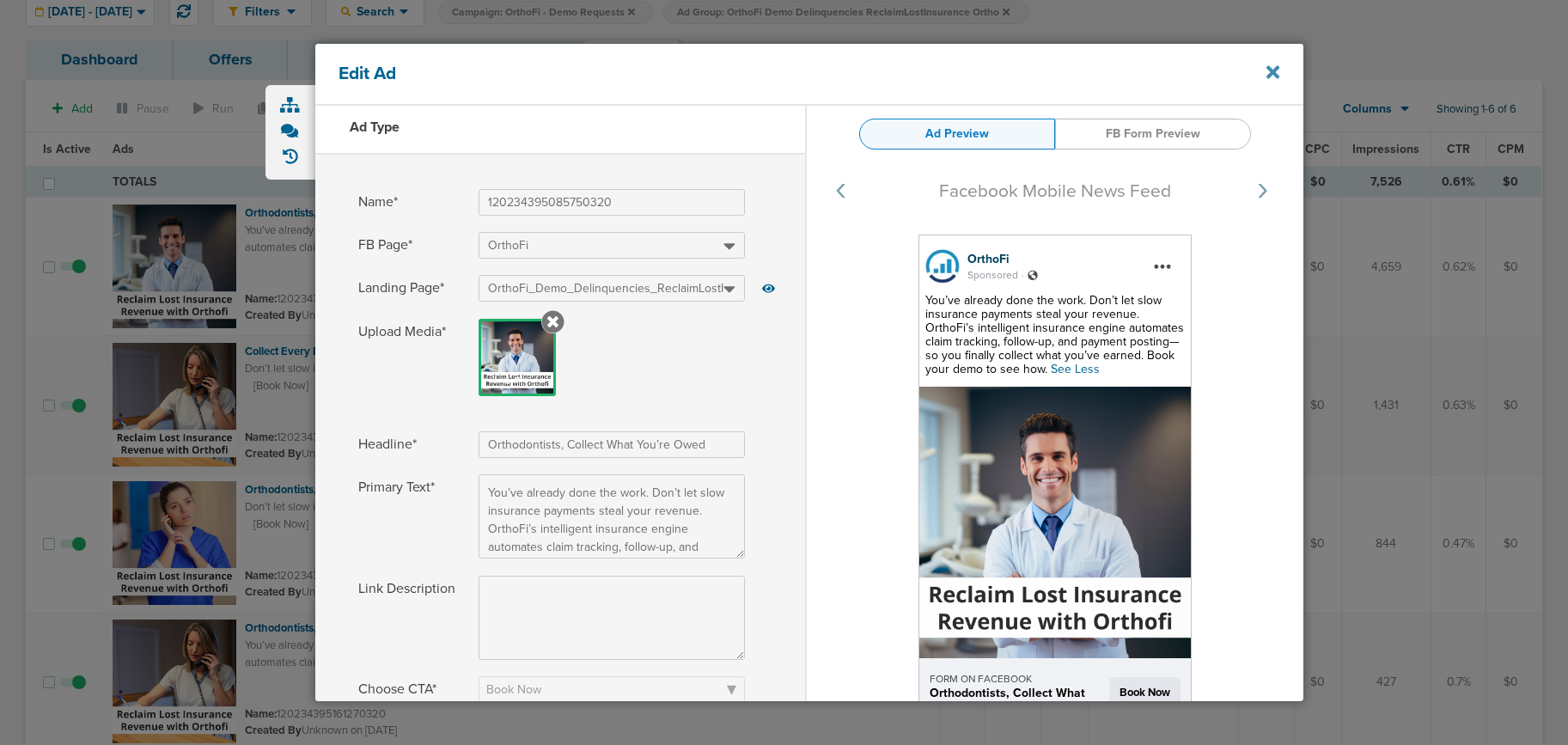
click at [1274, 69] on icon at bounding box center [1273, 72] width 12 height 19
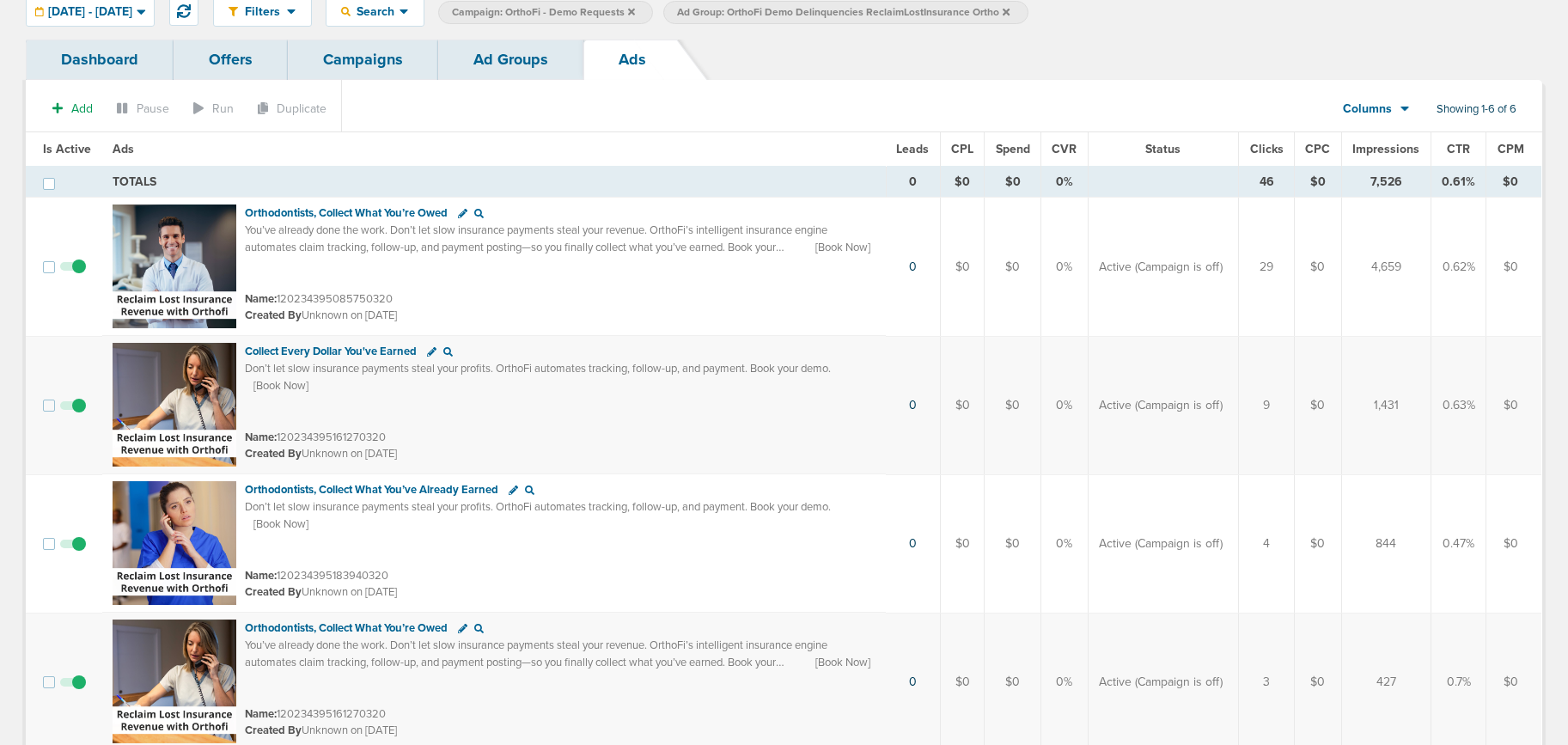
click at [360, 57] on link "Campaigns" at bounding box center [362, 60] width 150 height 40
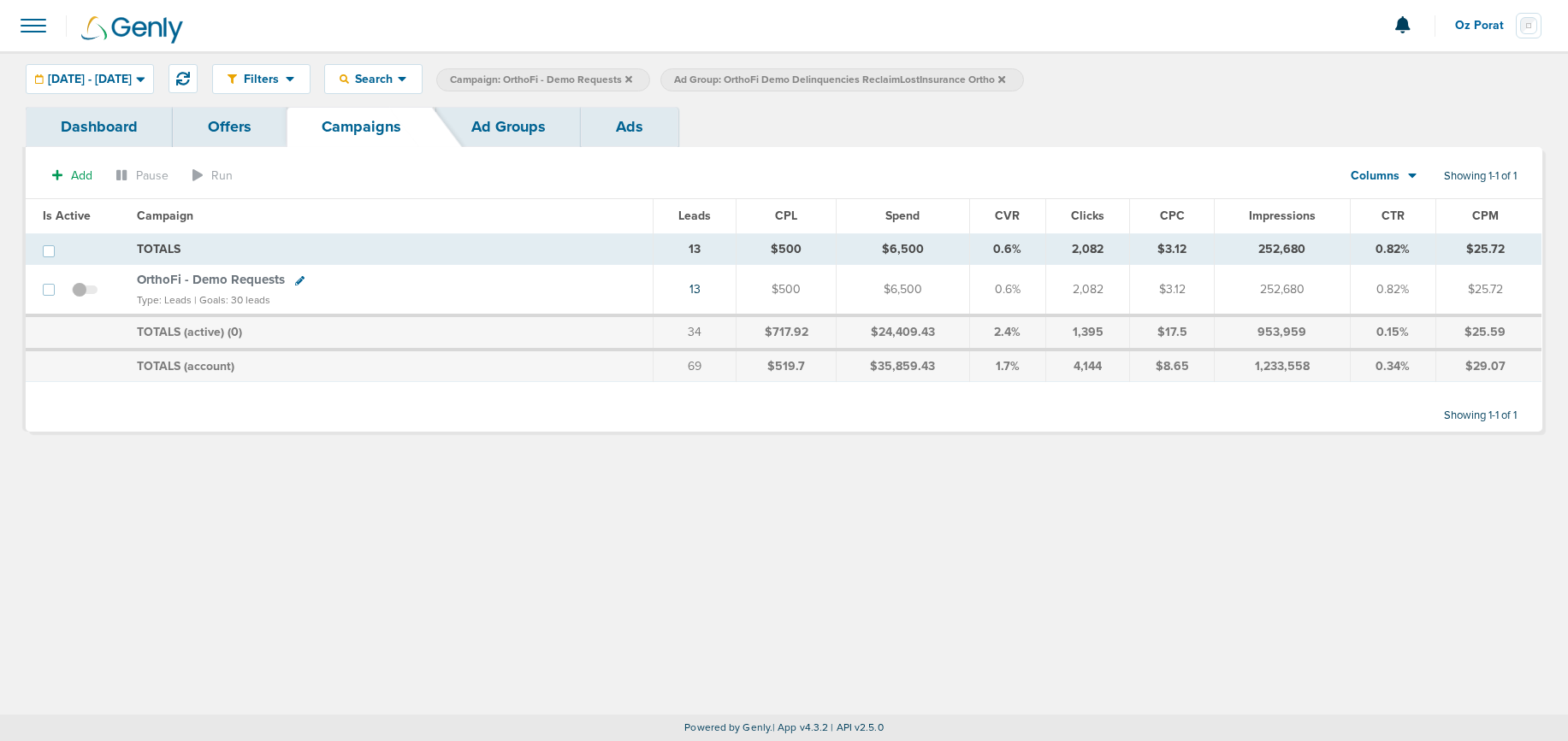
click at [1023, 77] on label "Ad Group: OrthoFi Demo Delinquencies ReclaimLostInsurance Ortho" at bounding box center [841, 80] width 363 height 23
click at [1005, 78] on icon at bounding box center [1001, 79] width 7 height 11
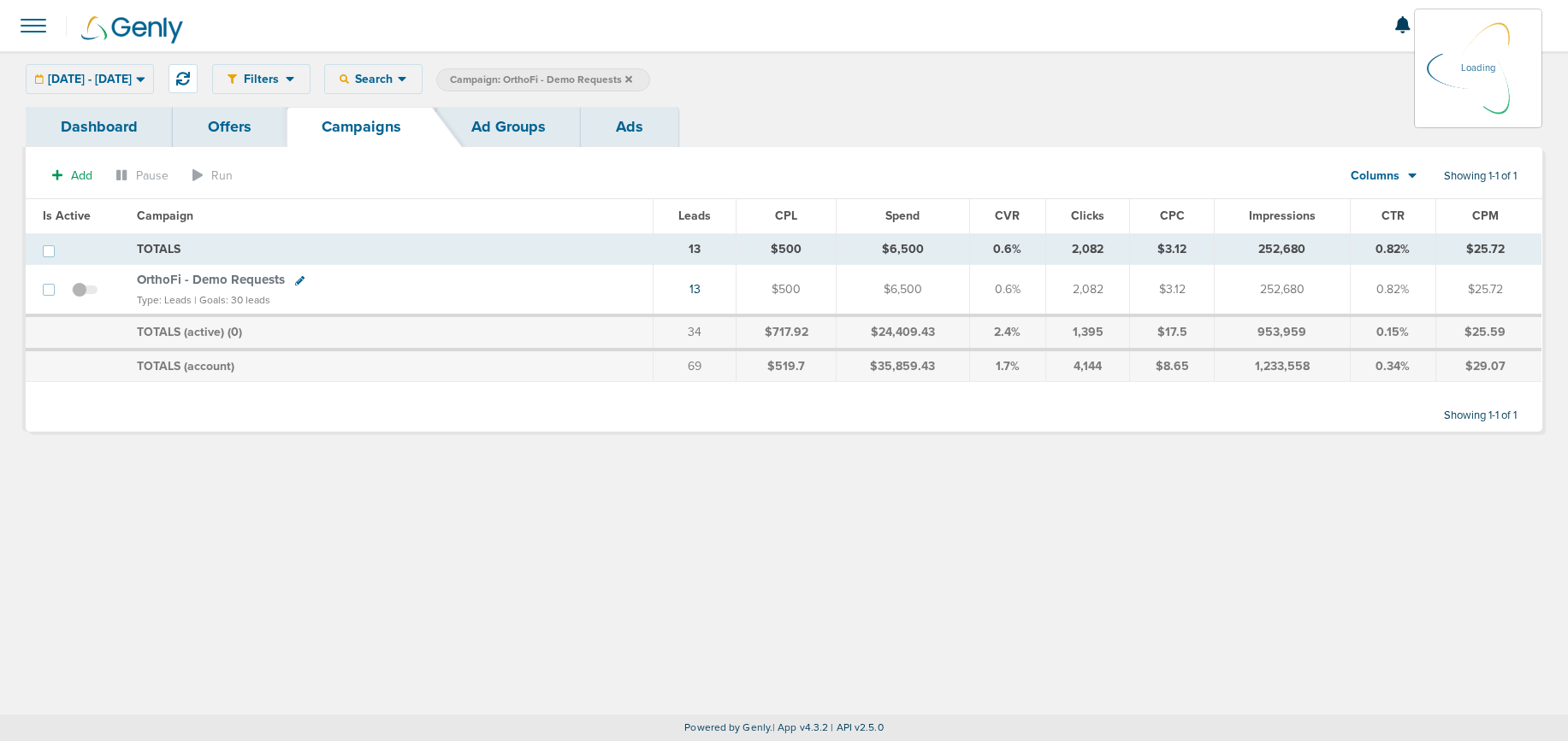
click at [632, 81] on icon at bounding box center [628, 79] width 7 height 11
click at [650, 77] on label "Campaign: OrthoFi - Demo Requests" at bounding box center [542, 80] width 213 height 23
click at [632, 78] on icon at bounding box center [628, 79] width 7 height 11
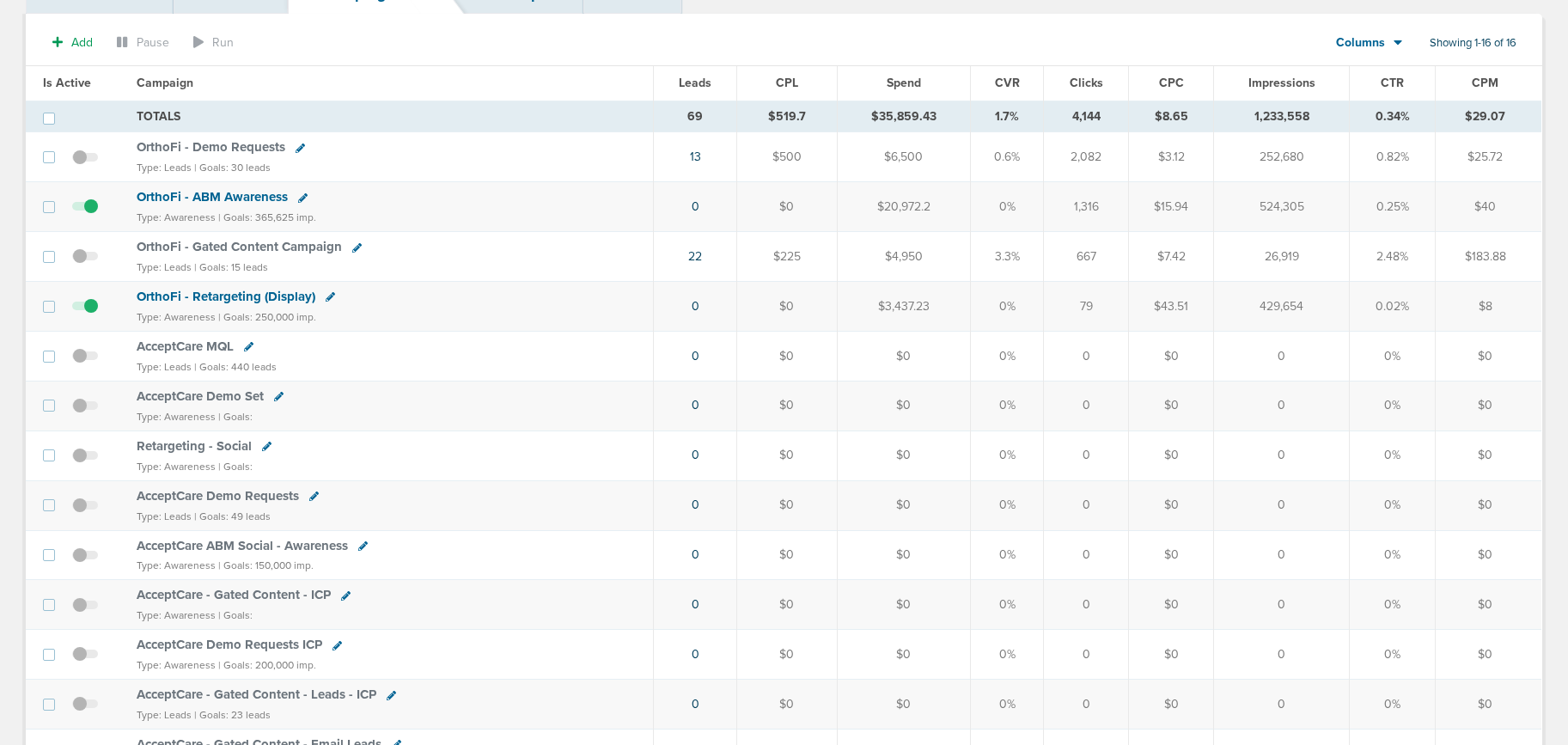
scroll to position [140, 0]
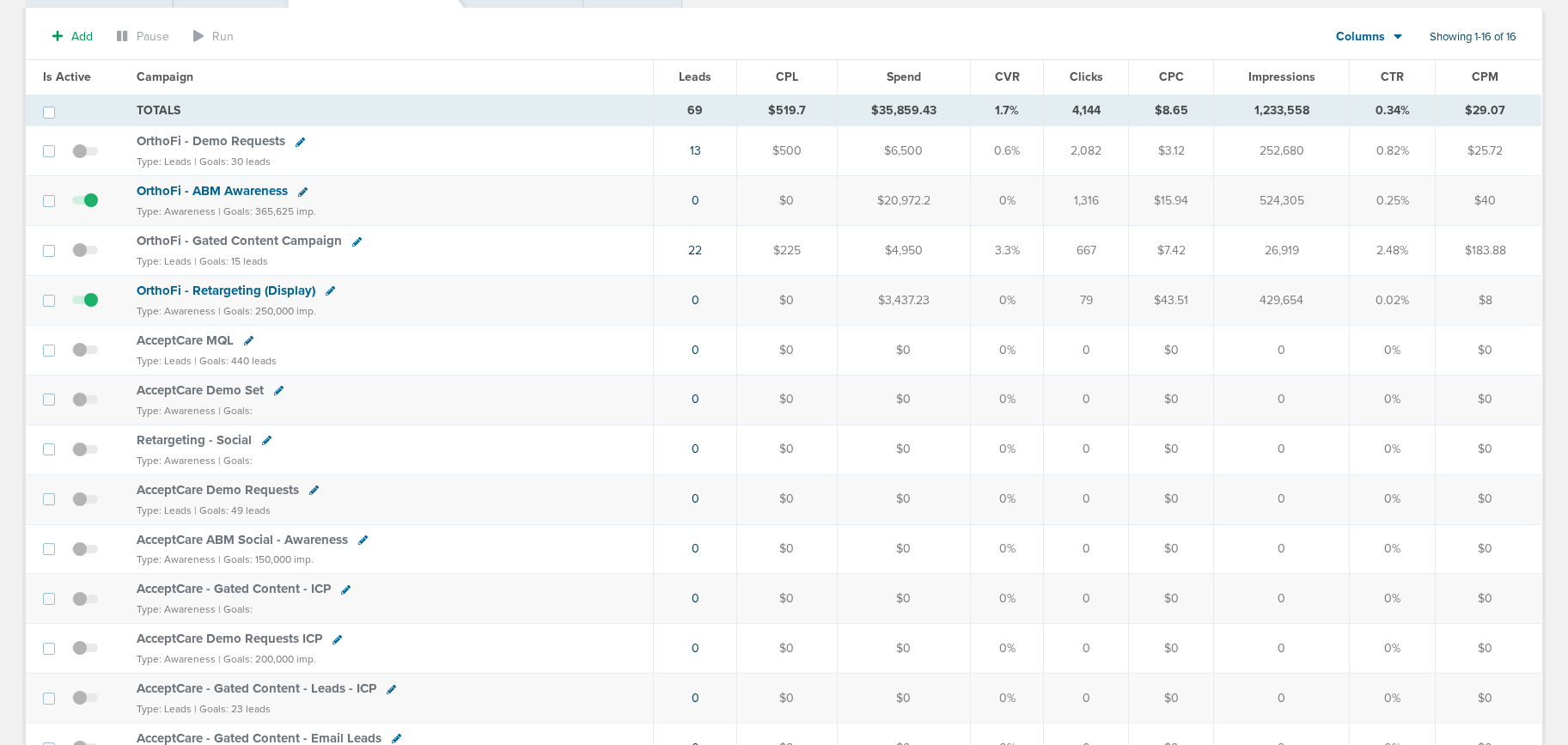
click at [216, 386] on span "AcceptCare Demo Set" at bounding box center [200, 390] width 127 height 15
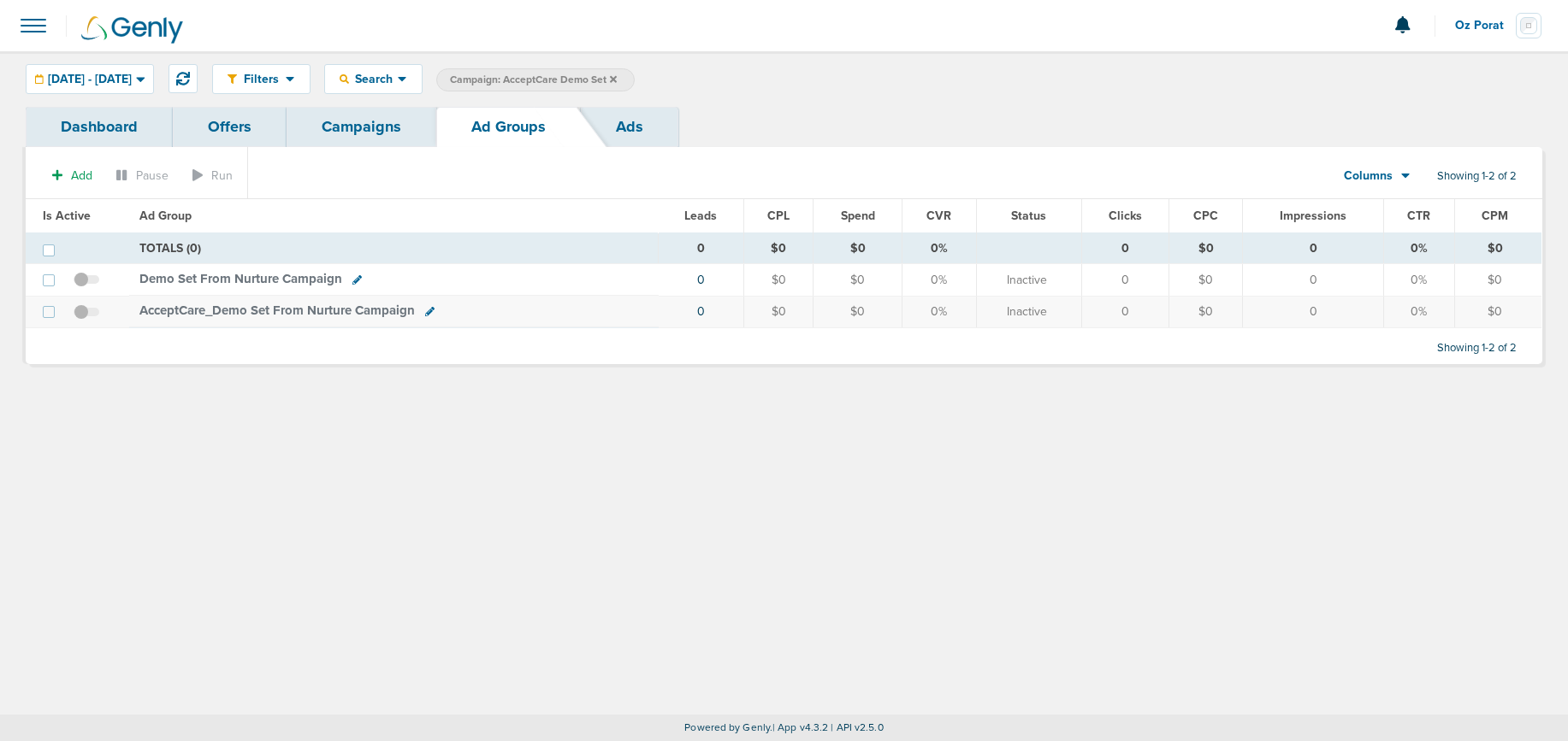
click at [208, 278] on span "Demo Set From Nurture Campaign" at bounding box center [241, 278] width 203 height 15
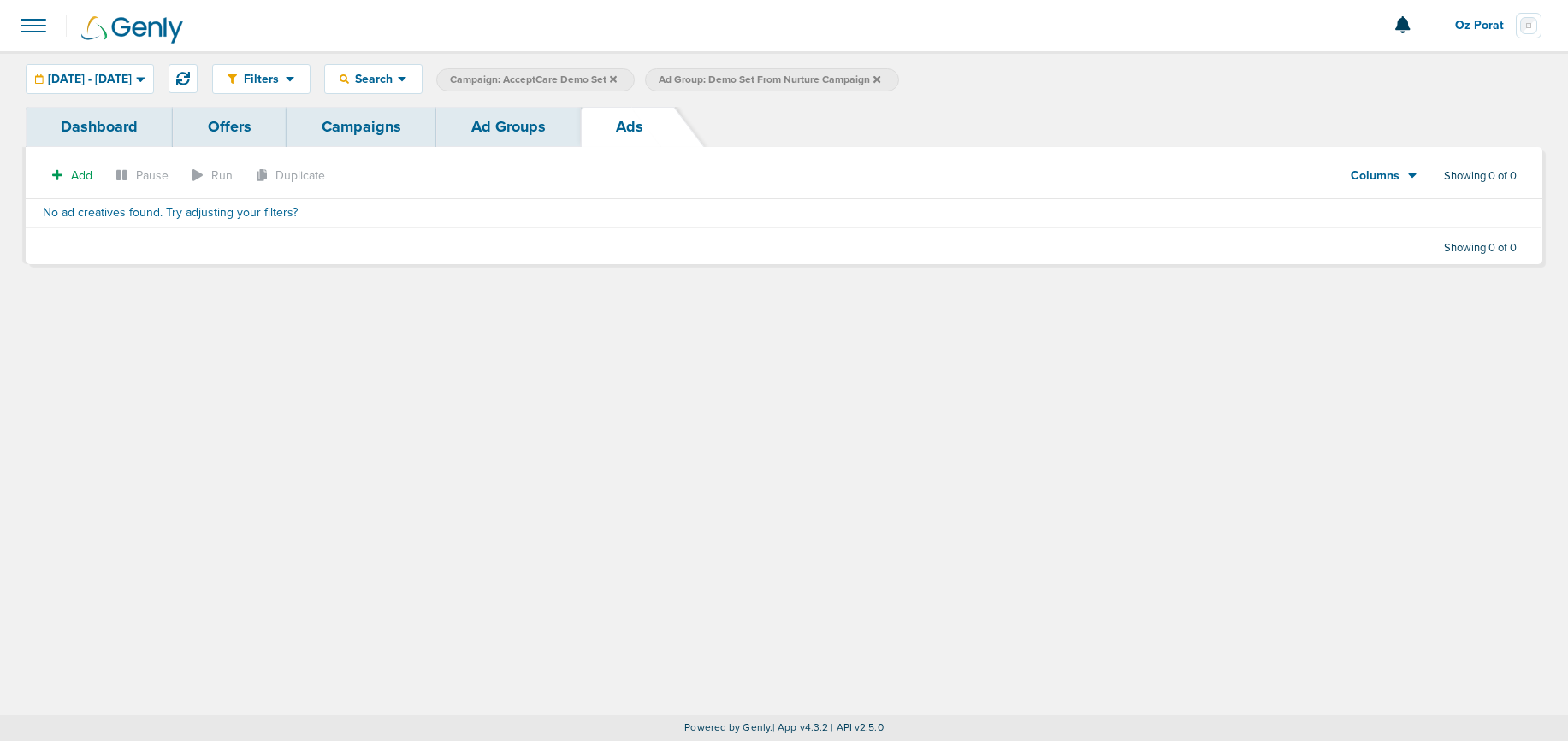
click at [508, 117] on link "Ad Groups" at bounding box center [508, 127] width 144 height 40
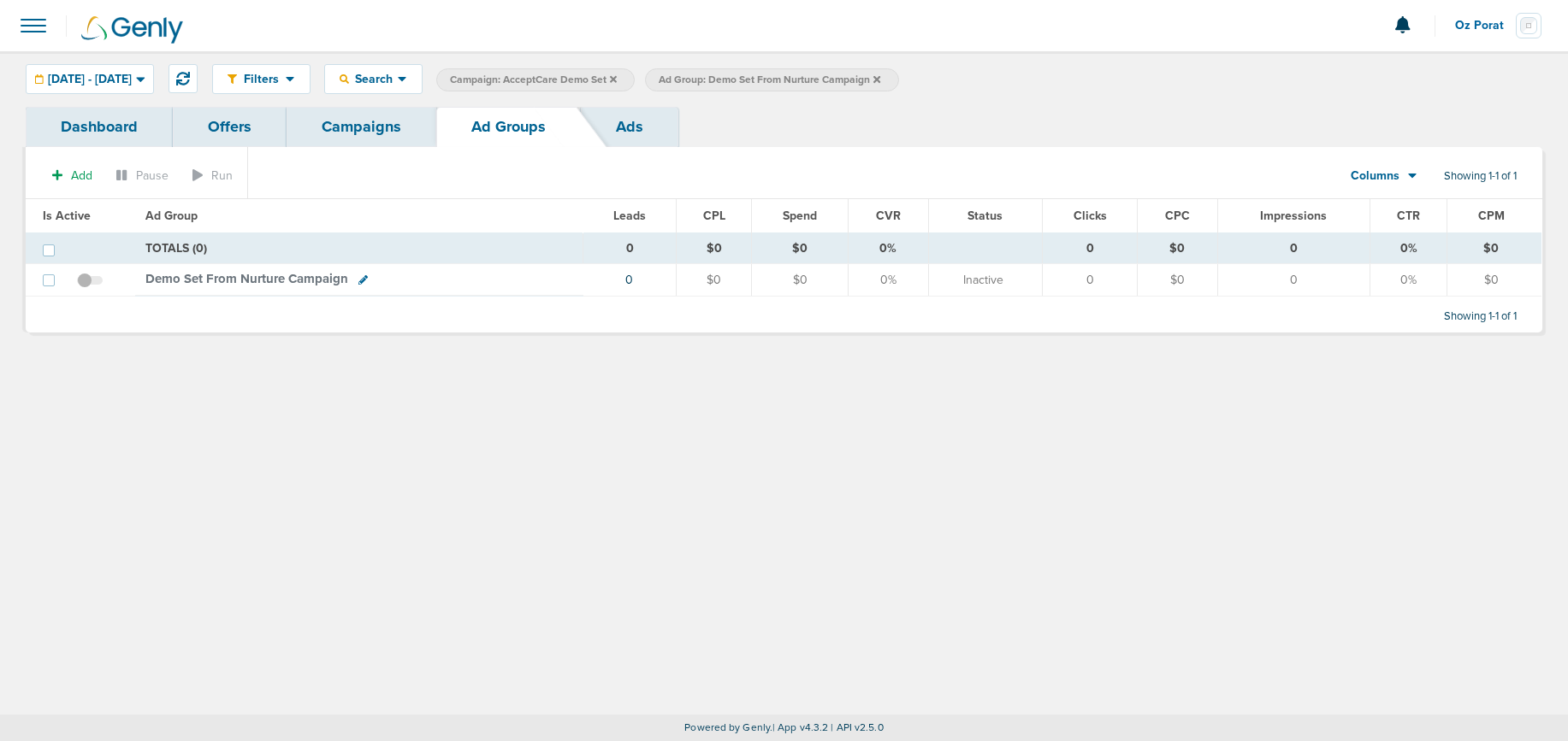
click at [880, 78] on icon at bounding box center [876, 78] width 7 height 7
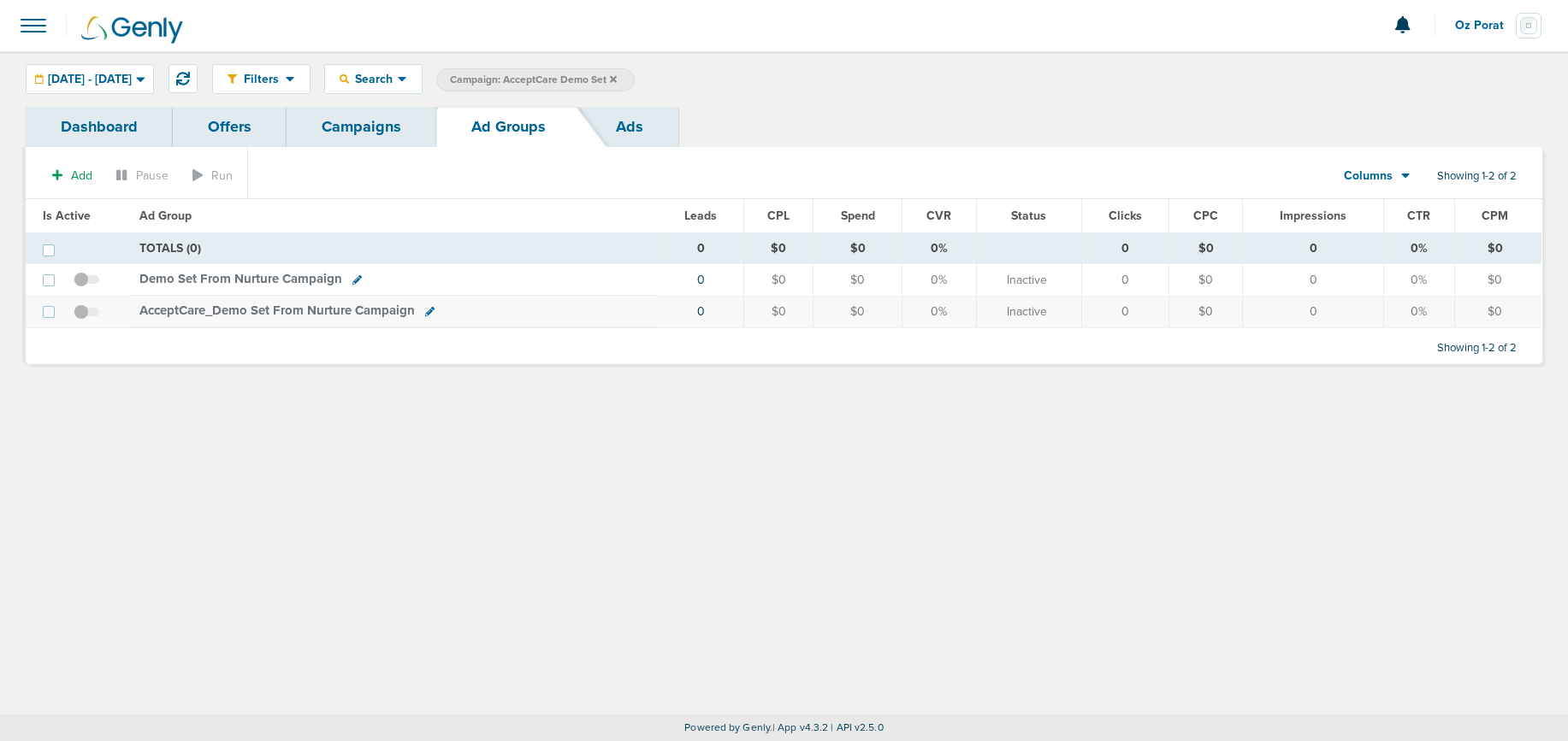
click at [377, 129] on link "Campaigns" at bounding box center [361, 127] width 149 height 40
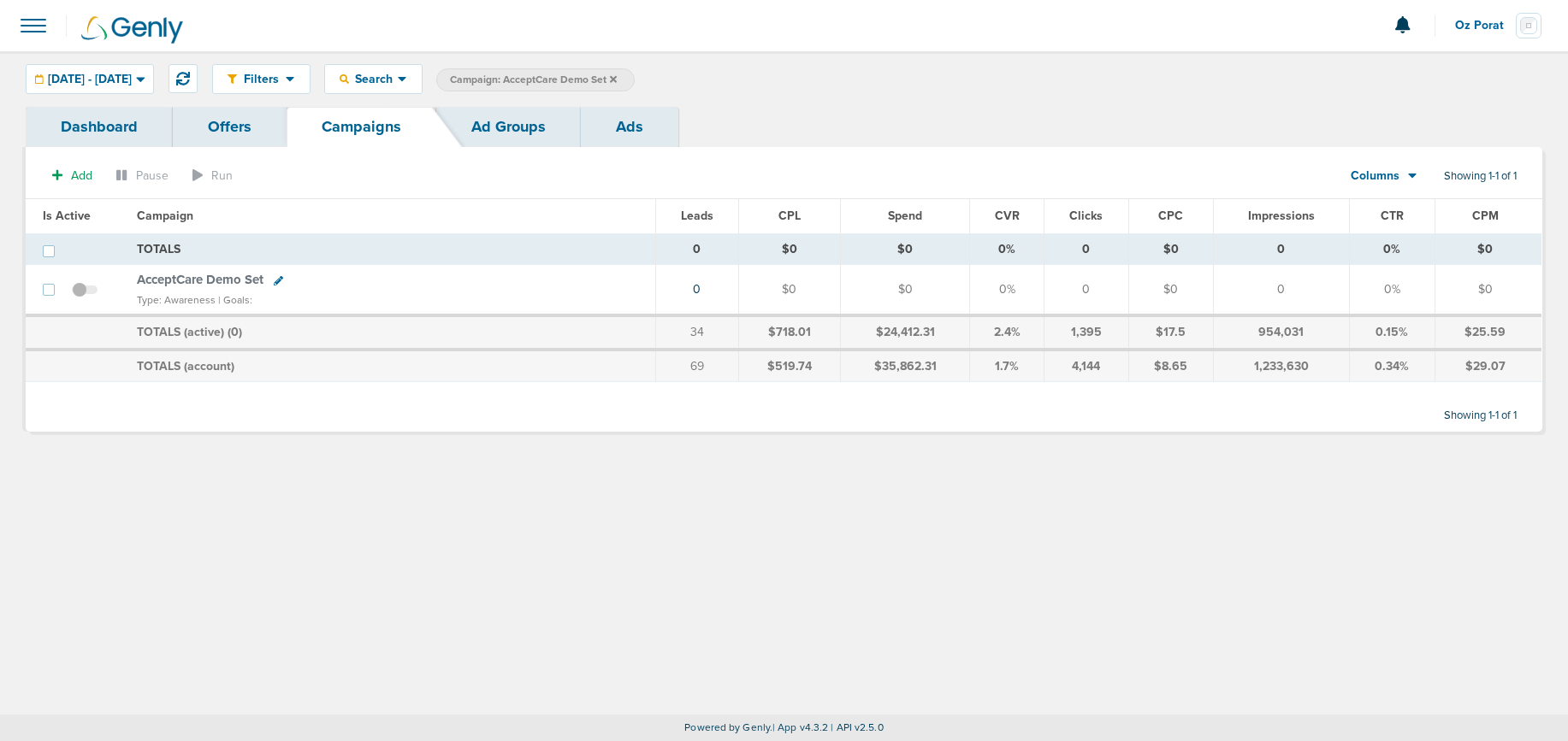
click at [617, 77] on icon at bounding box center [612, 79] width 7 height 11
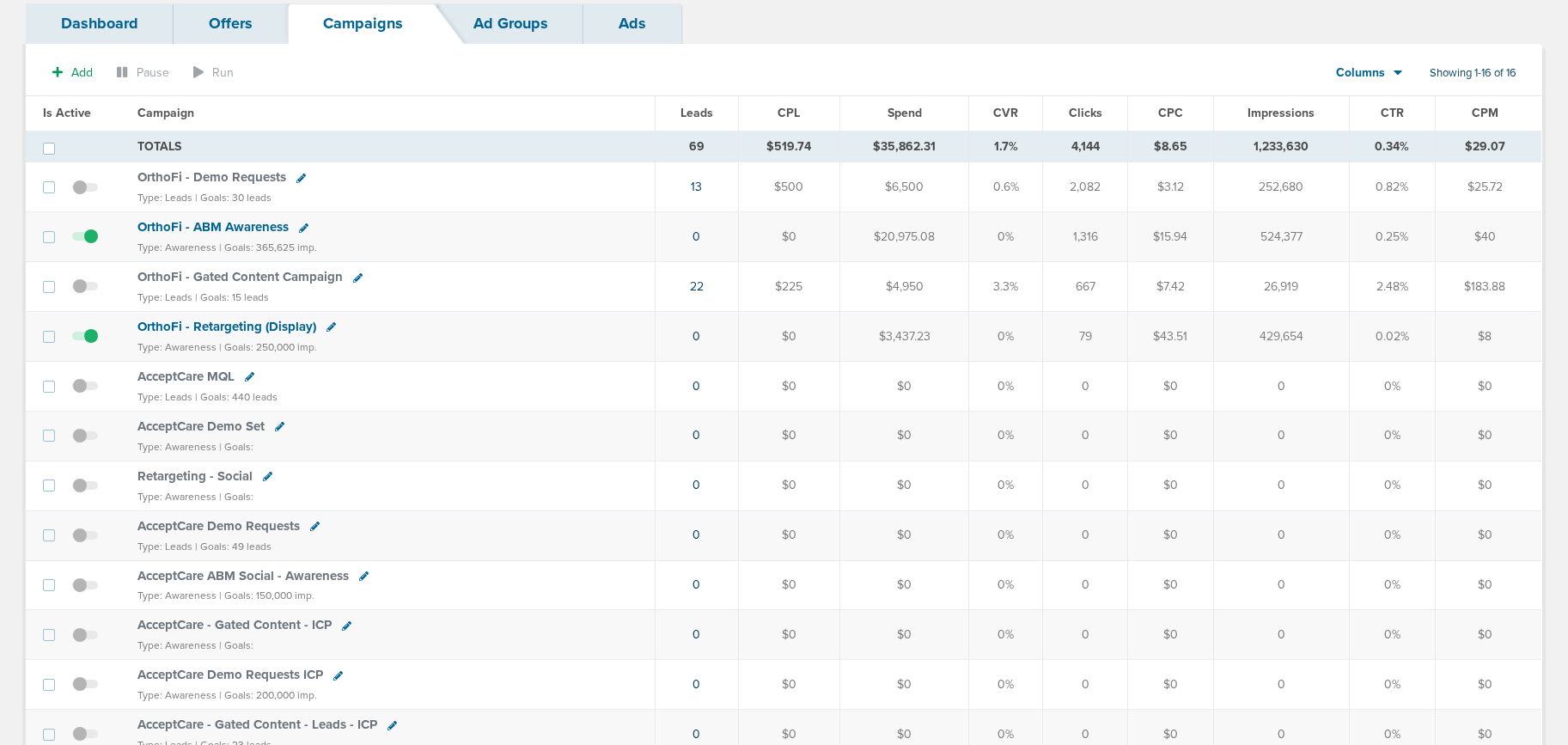
scroll to position [105, 0]
click at [208, 521] on span "AcceptCare Demo Requests" at bounding box center [218, 525] width 162 height 15
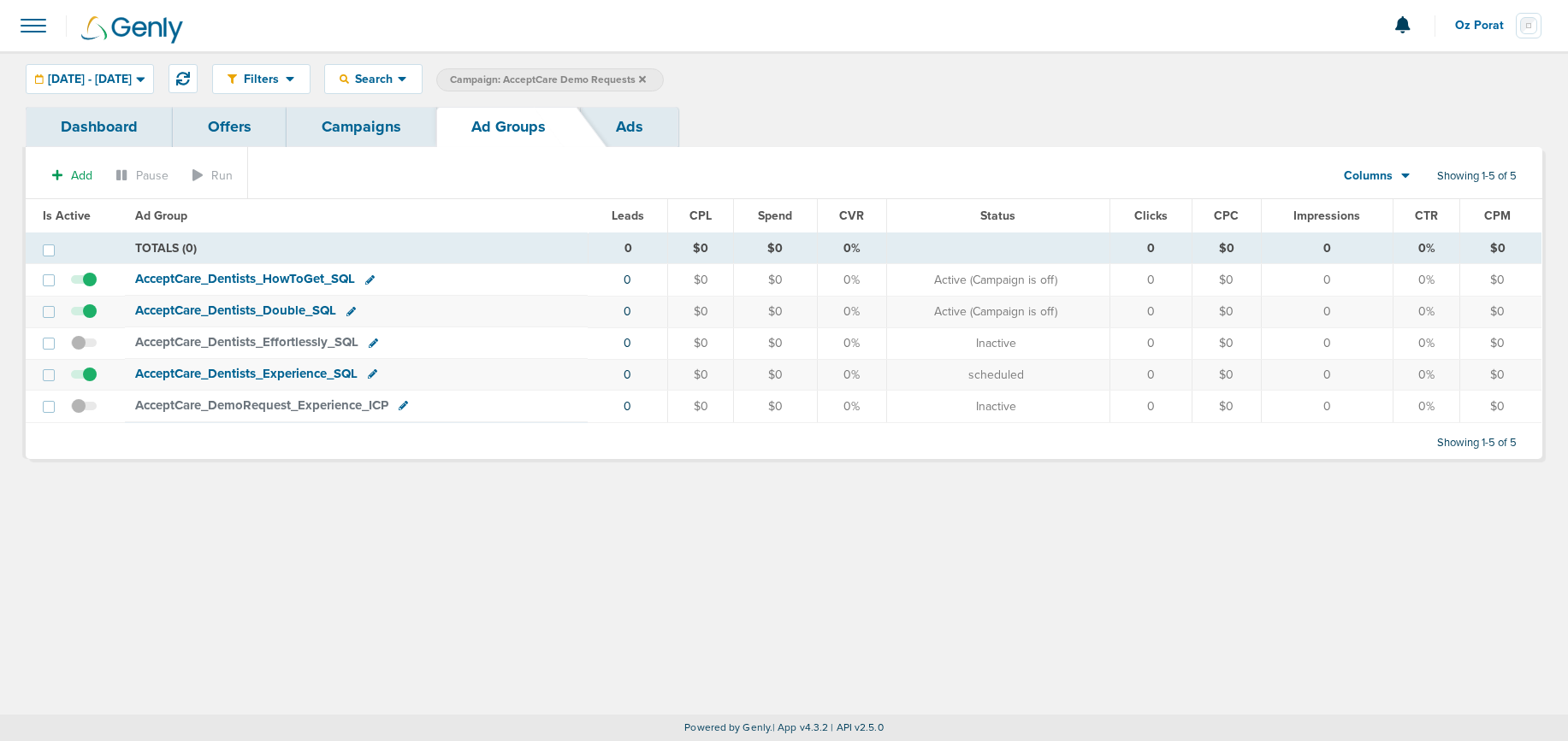
click at [641, 128] on link "Ads" at bounding box center [629, 127] width 98 height 40
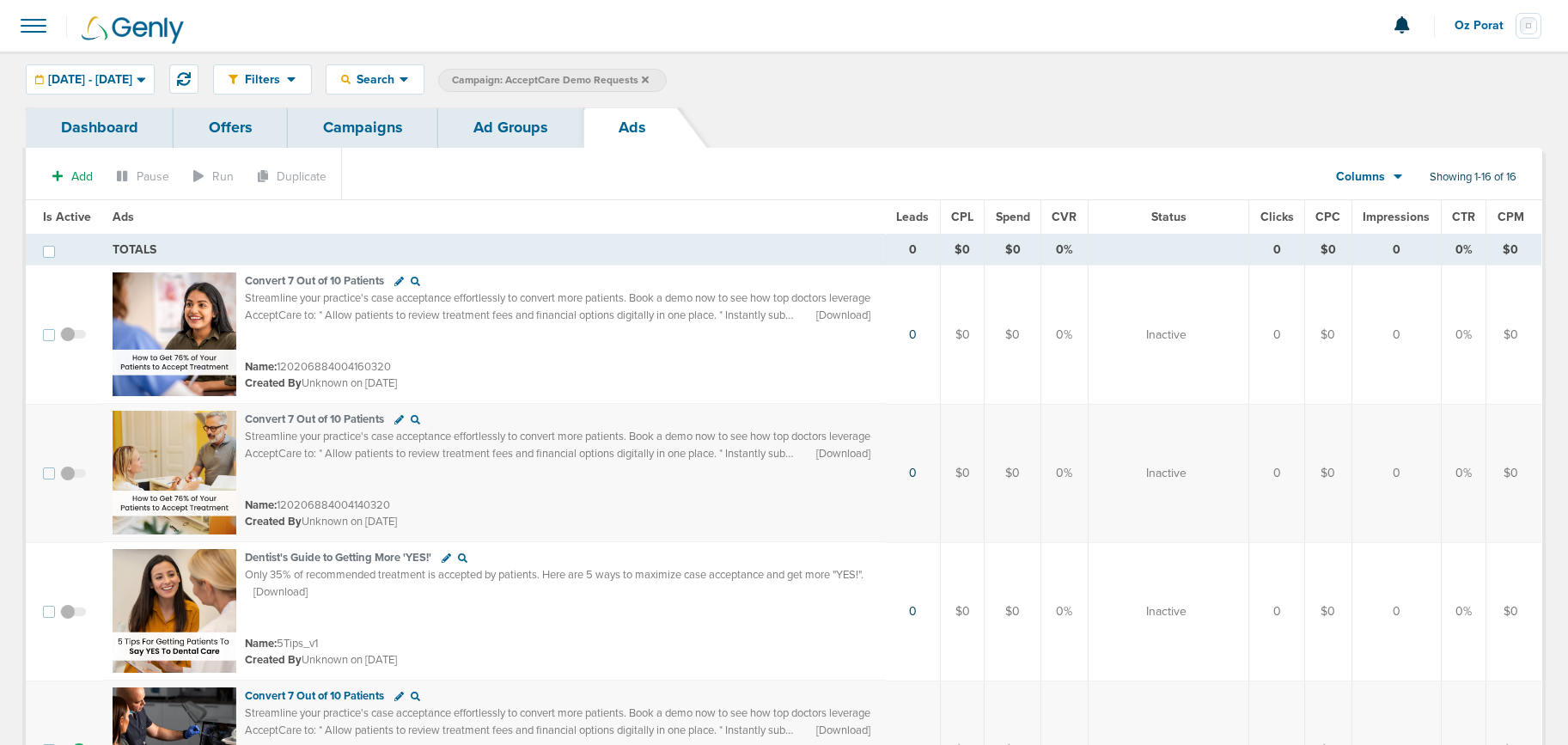
click at [502, 139] on link "Ad Groups" at bounding box center [510, 128] width 145 height 40
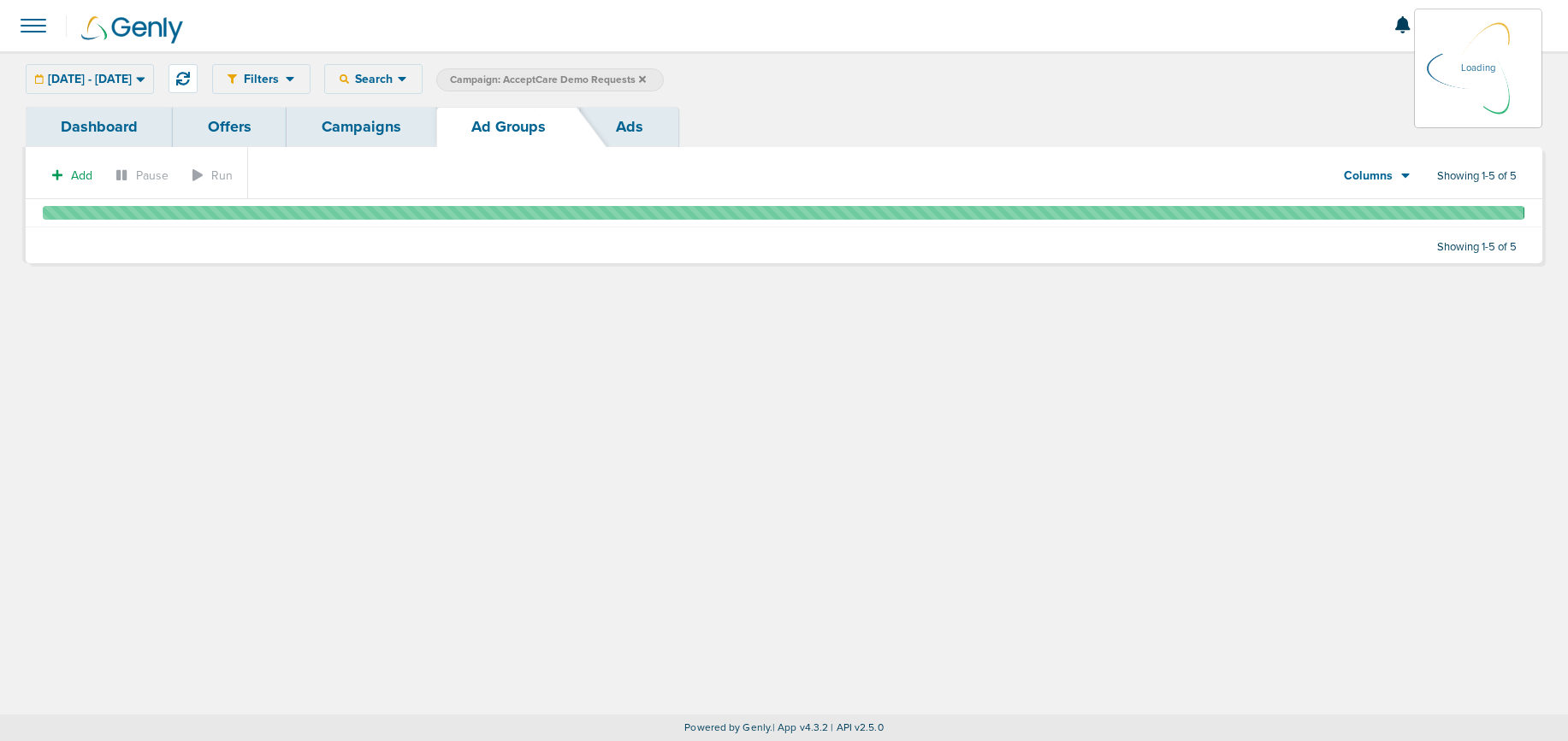
click at [646, 86] on span "Campaign: AcceptCare Demo Requests" at bounding box center [547, 79] width 196 height 14
click at [646, 82] on icon at bounding box center [642, 79] width 7 height 11
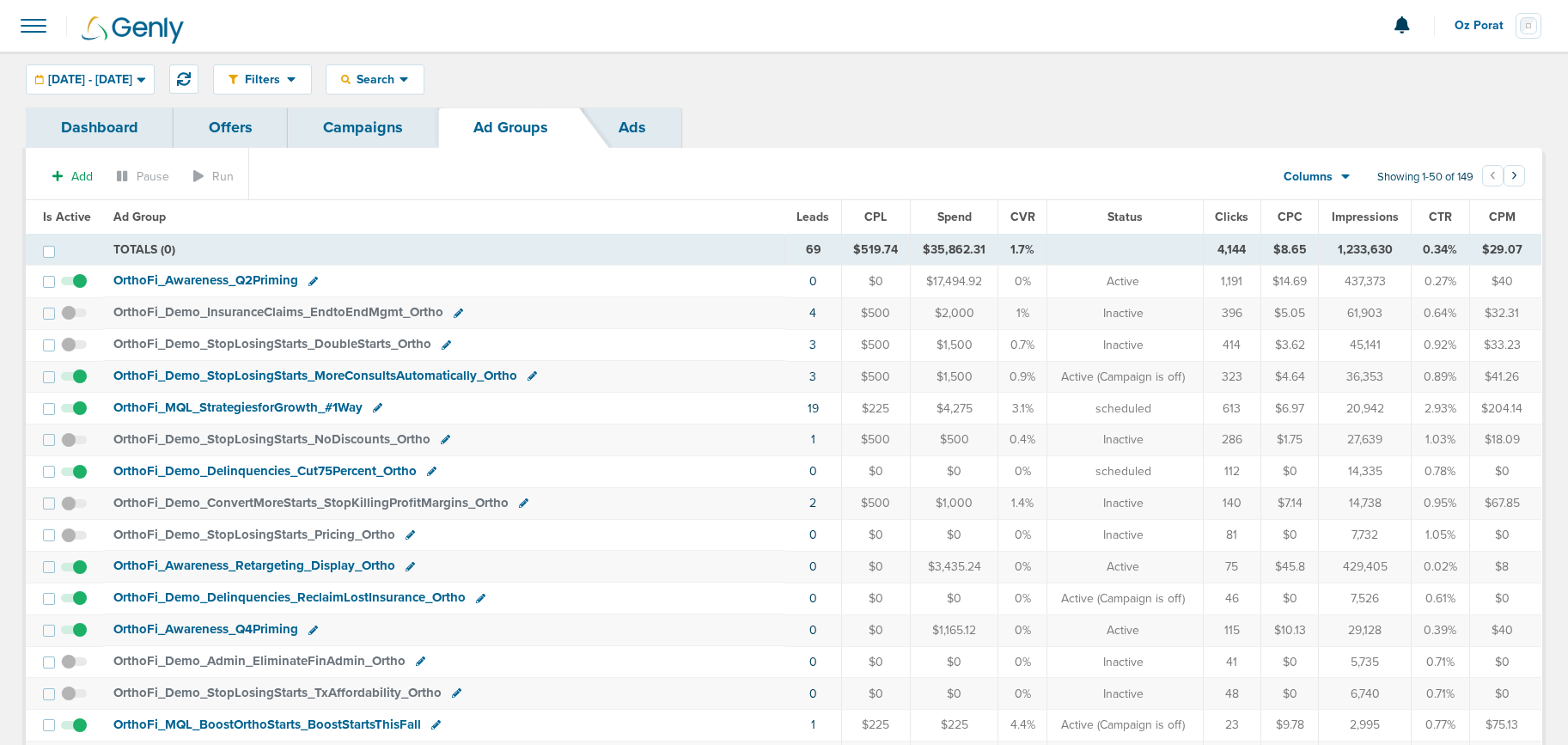
click at [373, 134] on link "Campaigns" at bounding box center [362, 128] width 150 height 40
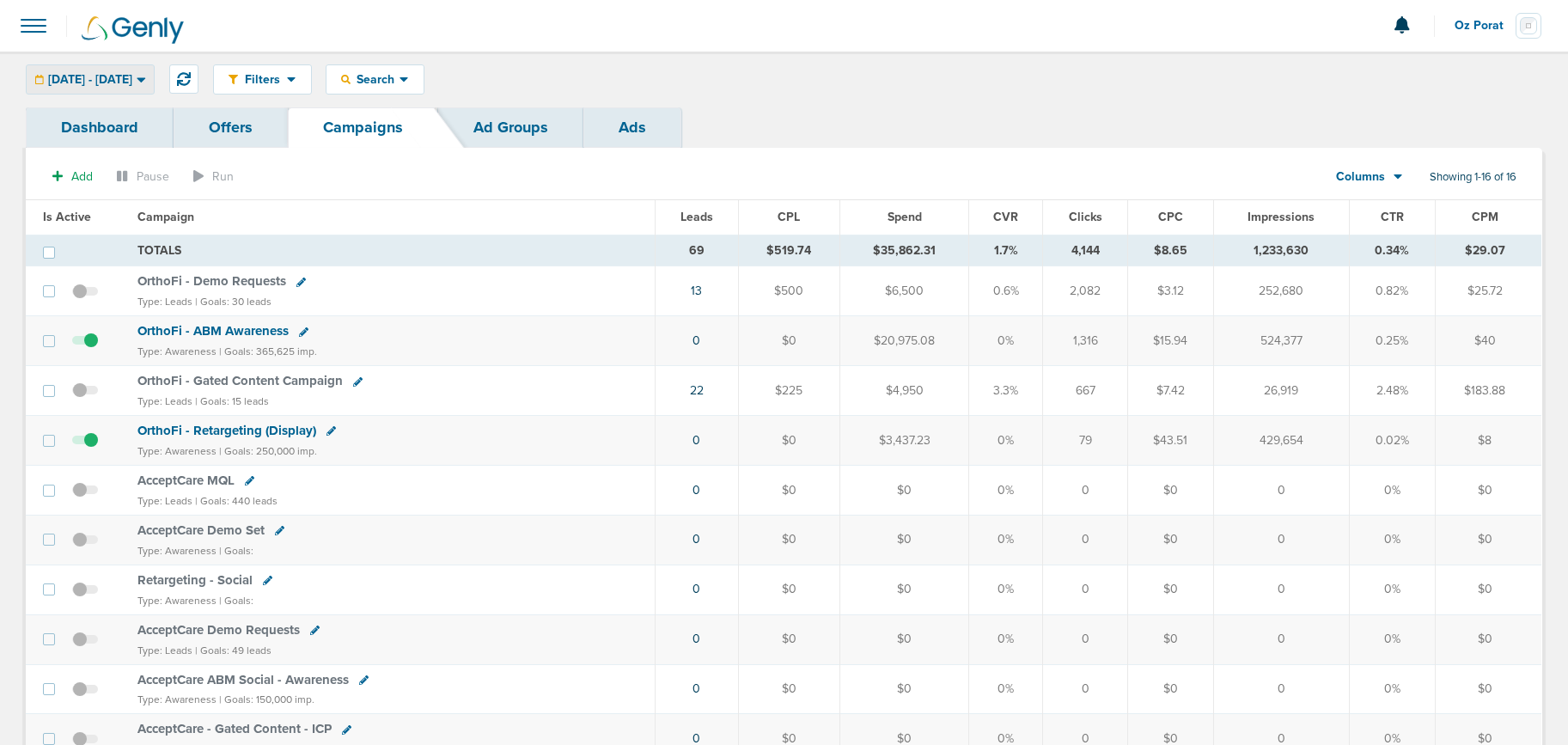
click at [140, 87] on div "[DATE] - [DATE]" at bounding box center [90, 80] width 127 height 29
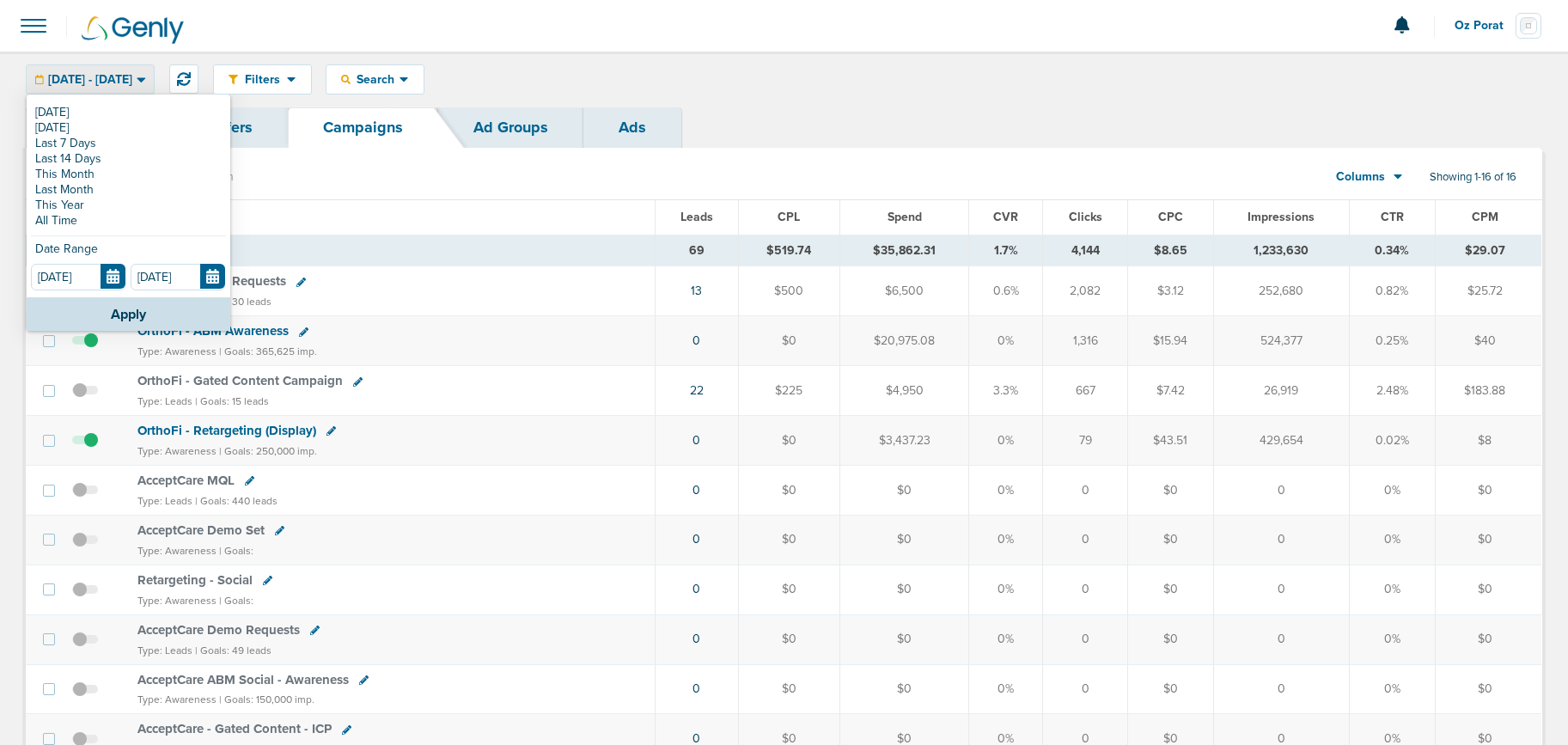
click at [1494, 20] on span "Oz Porat" at bounding box center [1484, 26] width 61 height 12
click at [1458, 79] on link "Sign Out" at bounding box center [1456, 74] width 172 height 21
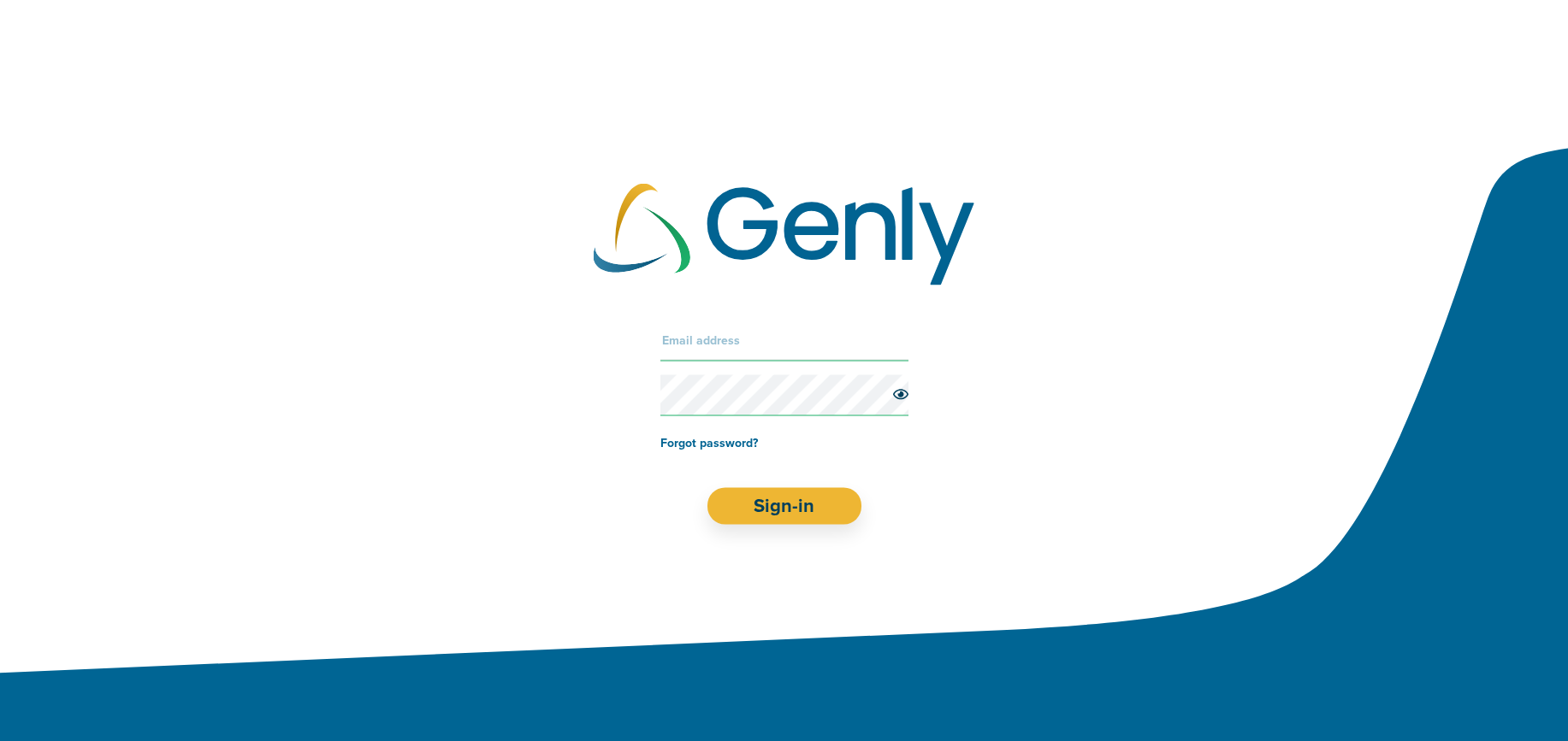
click at [709, 344] on input "text" at bounding box center [784, 339] width 248 height 41
click at [343, 412] on div "Forgot password? Sign-in" at bounding box center [784, 422] width 1568 height 272
click at [764, 341] on input "text" at bounding box center [784, 339] width 248 height 41
type input "kelsey@genly.com"
click at [746, 515] on button "Sign-in" at bounding box center [784, 506] width 155 height 36
